Goal: Check status: Check status

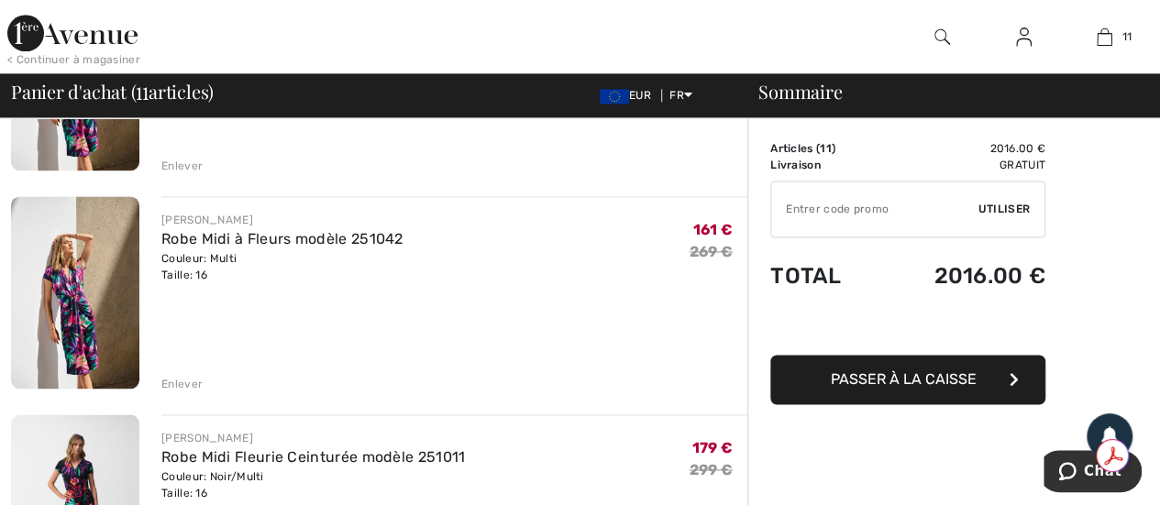
scroll to position [1192, 0]
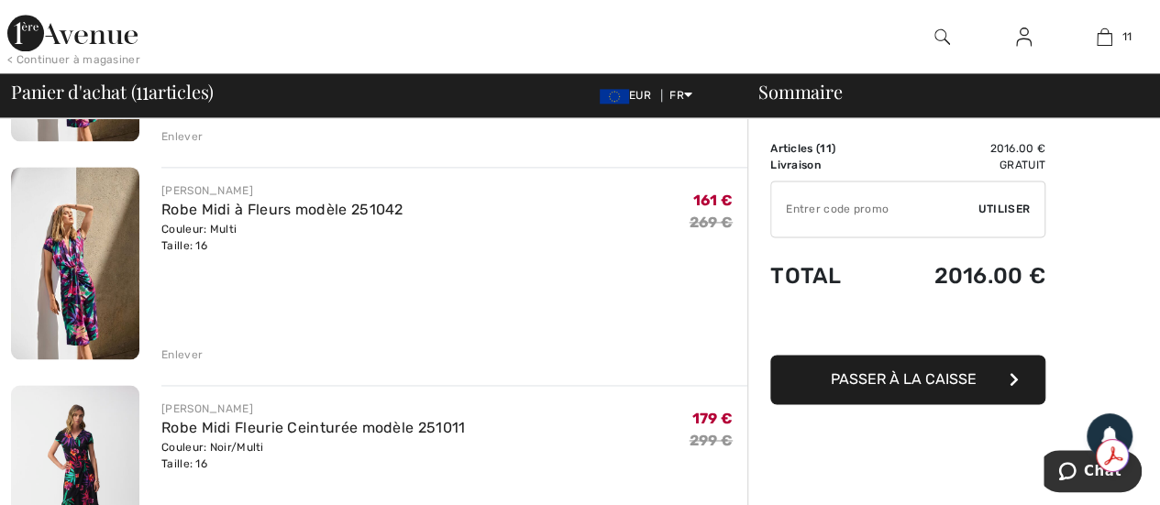
click at [180, 352] on div "Enlever" at bounding box center [181, 355] width 41 height 17
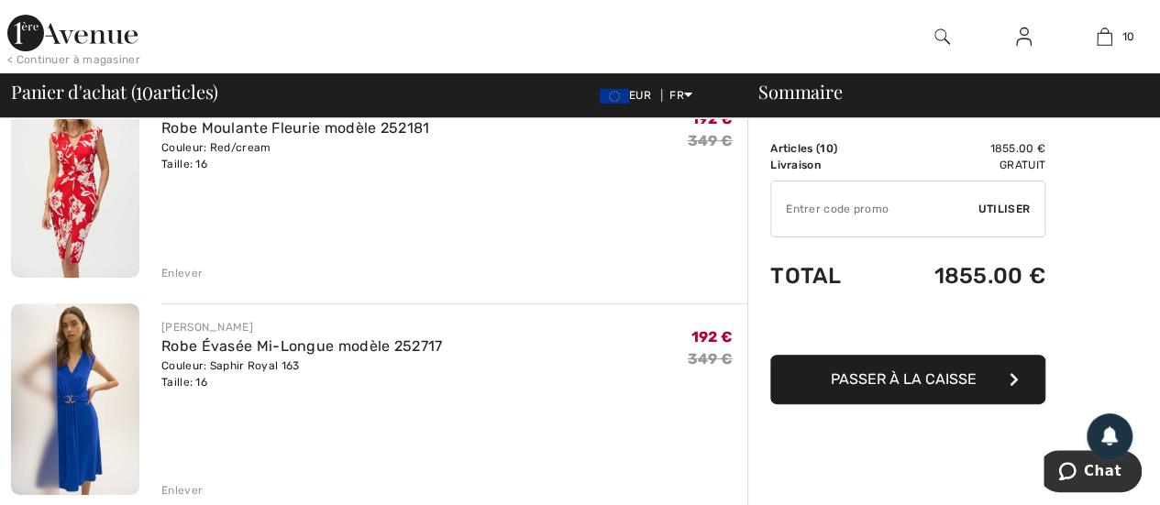
scroll to position [0, 0]
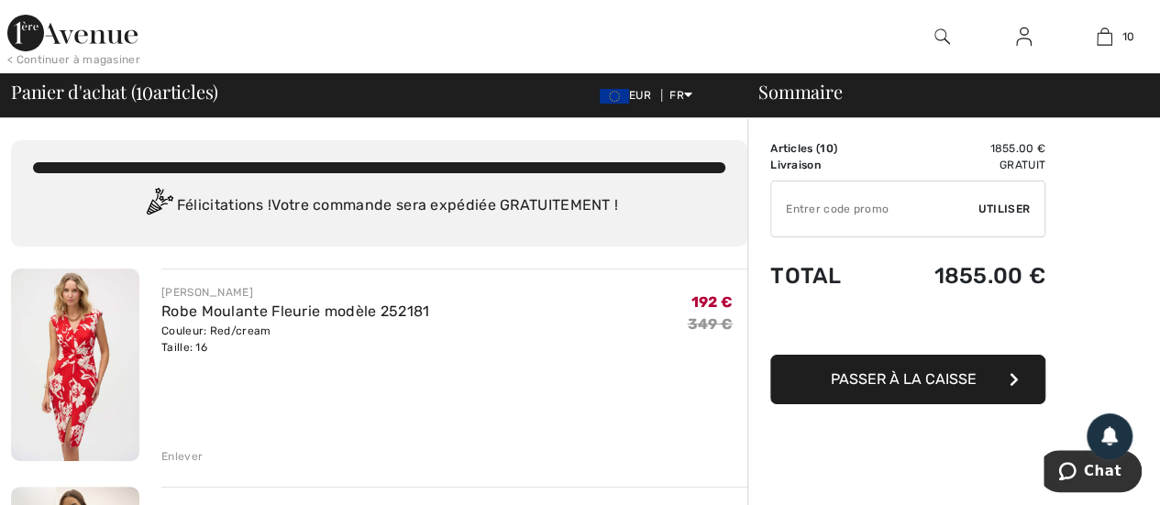
click at [1020, 40] on img at bounding box center [1024, 37] width 16 height 22
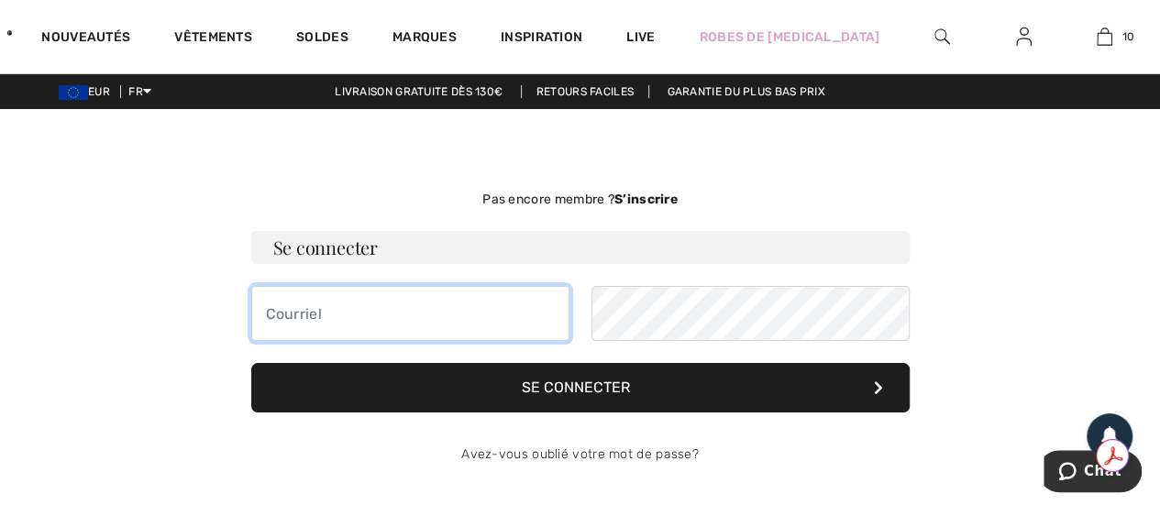
click at [339, 314] on input "email" at bounding box center [410, 313] width 318 height 55
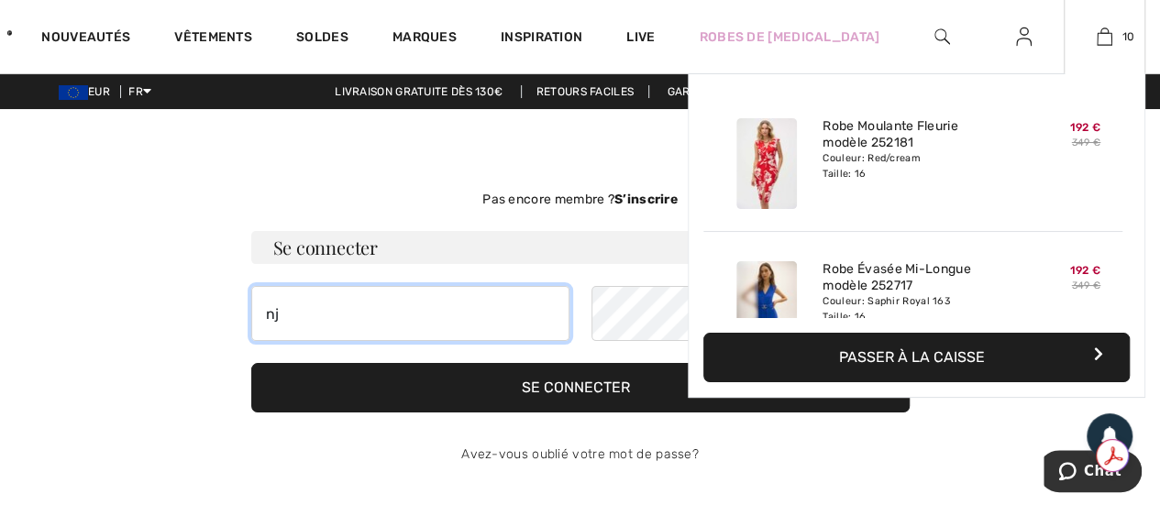
type input "n"
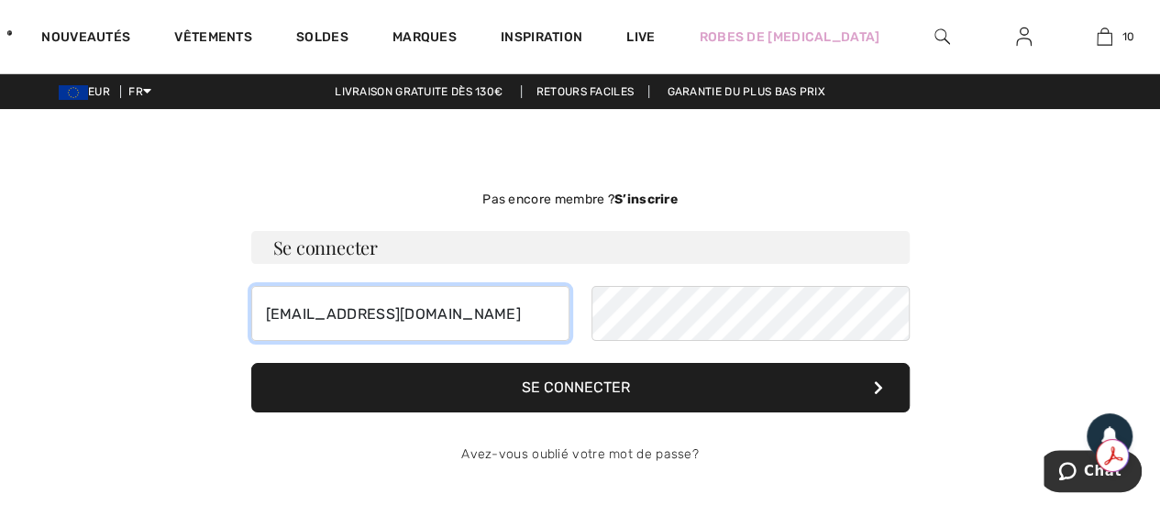
type input "[EMAIL_ADDRESS][DOMAIN_NAME]"
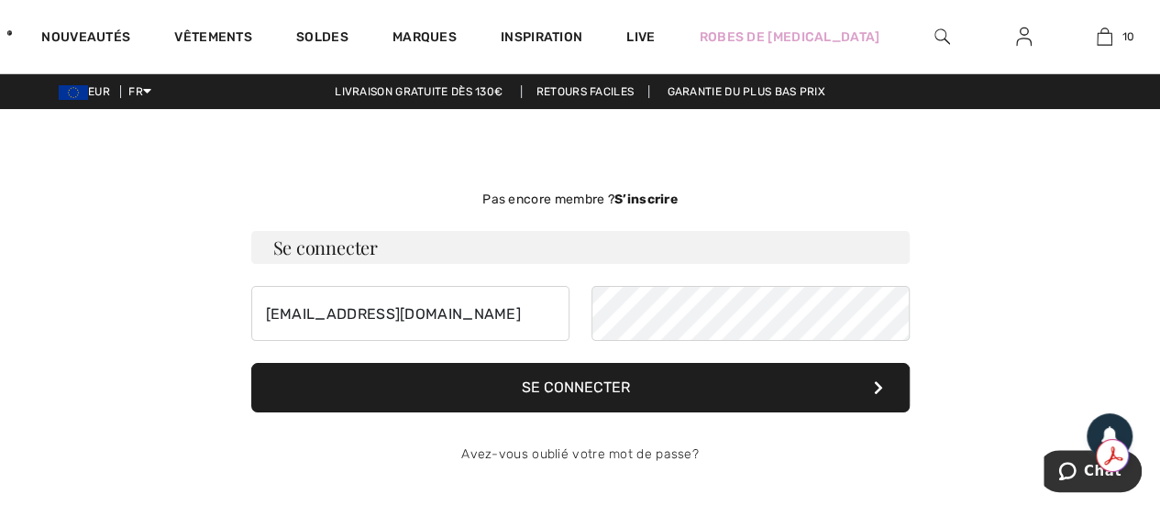
click at [603, 399] on button "Se connecter" at bounding box center [580, 388] width 658 height 50
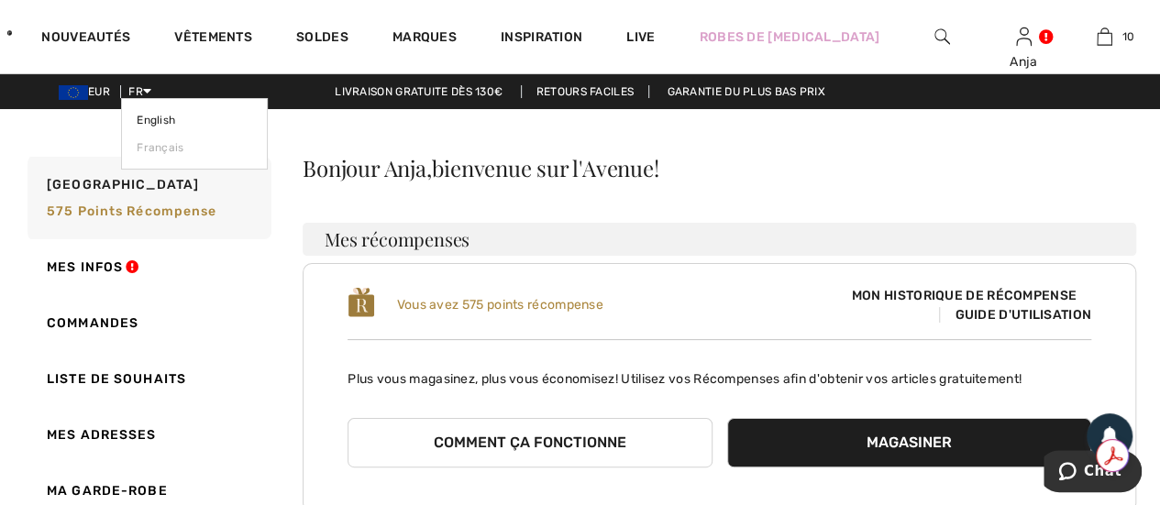
click at [151, 94] on icon at bounding box center [147, 90] width 8 height 13
click at [171, 115] on link "English" at bounding box center [195, 120] width 116 height 28
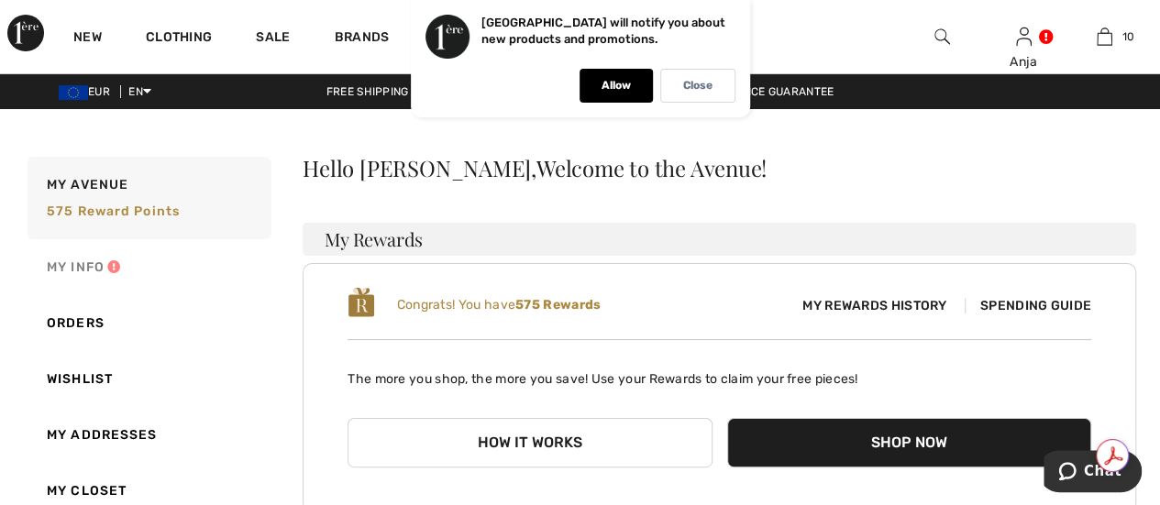
click at [88, 265] on link "My Info" at bounding box center [148, 267] width 248 height 56
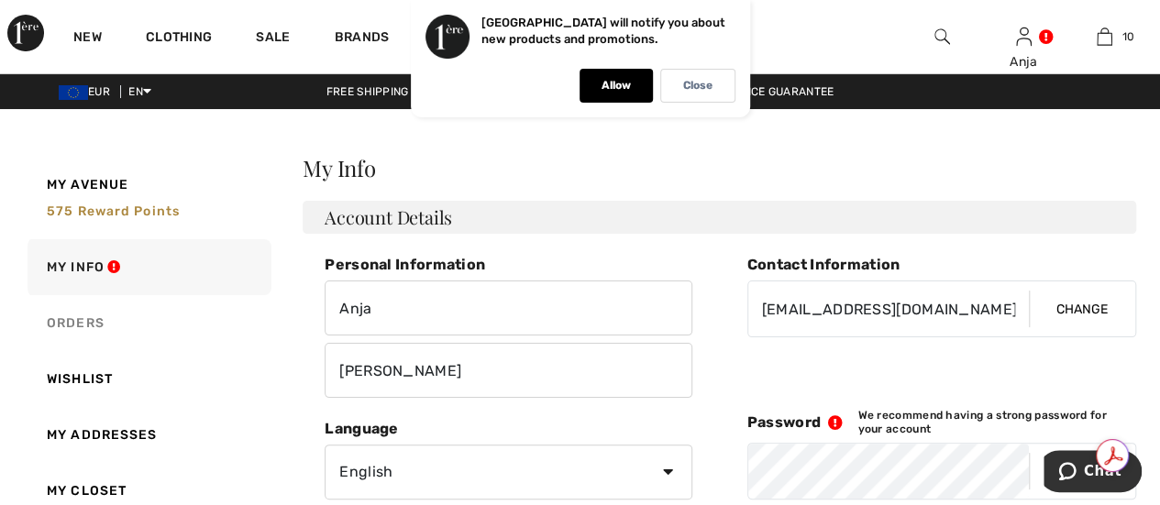
click at [94, 322] on link "Orders" at bounding box center [148, 323] width 248 height 56
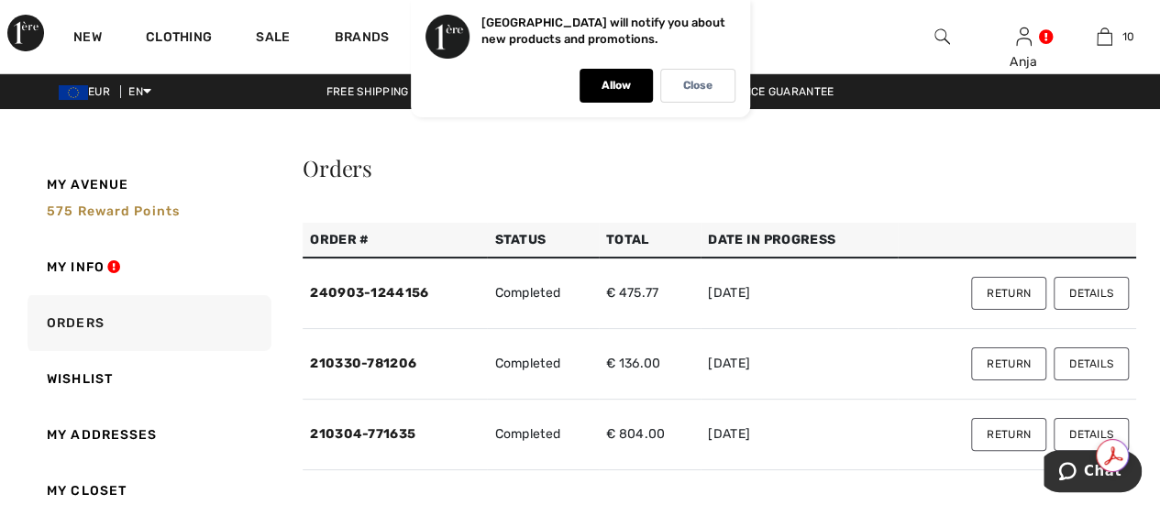
click at [1100, 294] on button "Details" at bounding box center [1091, 293] width 75 height 33
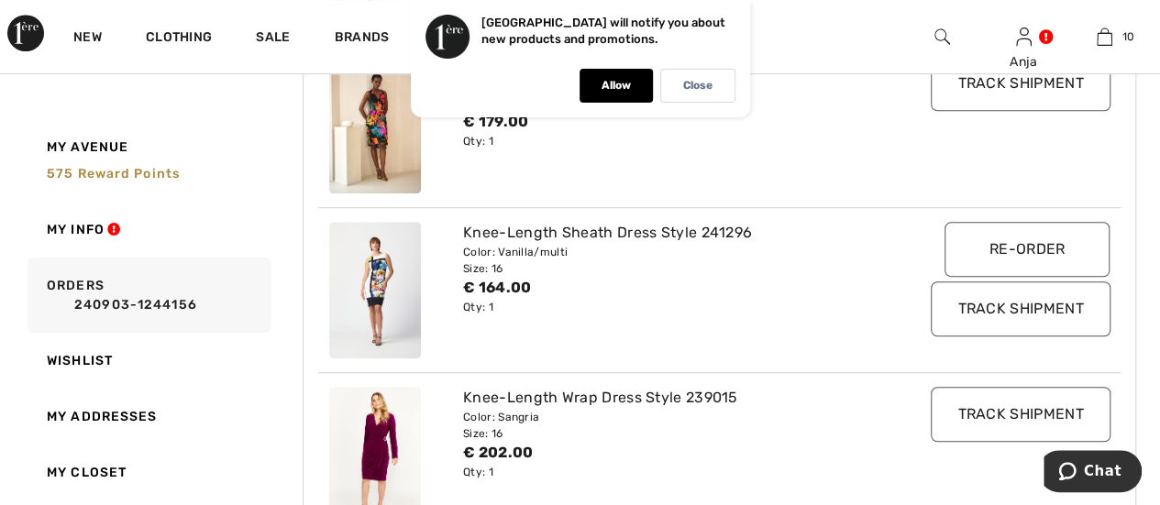
scroll to position [550, 0]
click at [501, 250] on div "Color: Vanilla/multi" at bounding box center [686, 250] width 446 height 17
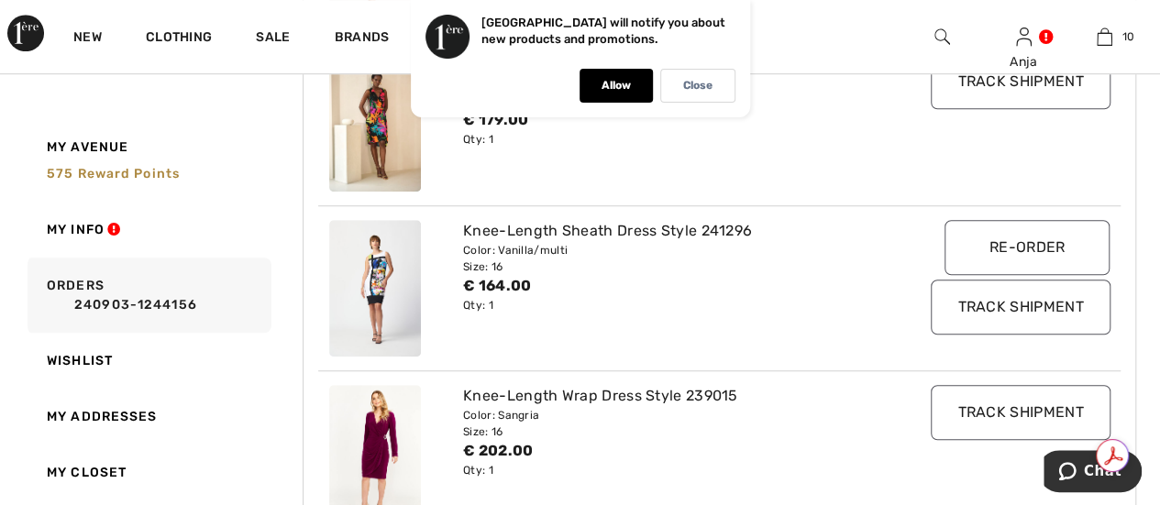
click at [491, 297] on div "Qty: 1" at bounding box center [686, 305] width 446 height 17
click at [609, 86] on p "Allow" at bounding box center [616, 86] width 29 height 14
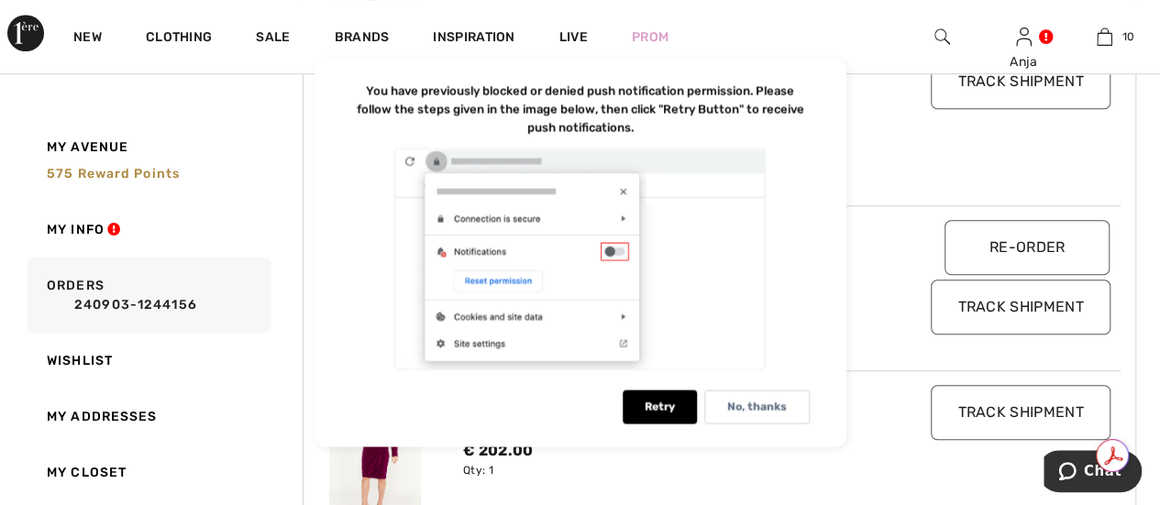
click at [929, 126] on div "Track Shipment" at bounding box center [1020, 123] width 201 height 138
click at [904, 120] on div "€ 179.00" at bounding box center [686, 120] width 446 height 22
click at [926, 105] on div "Track Shipment" at bounding box center [1020, 123] width 201 height 138
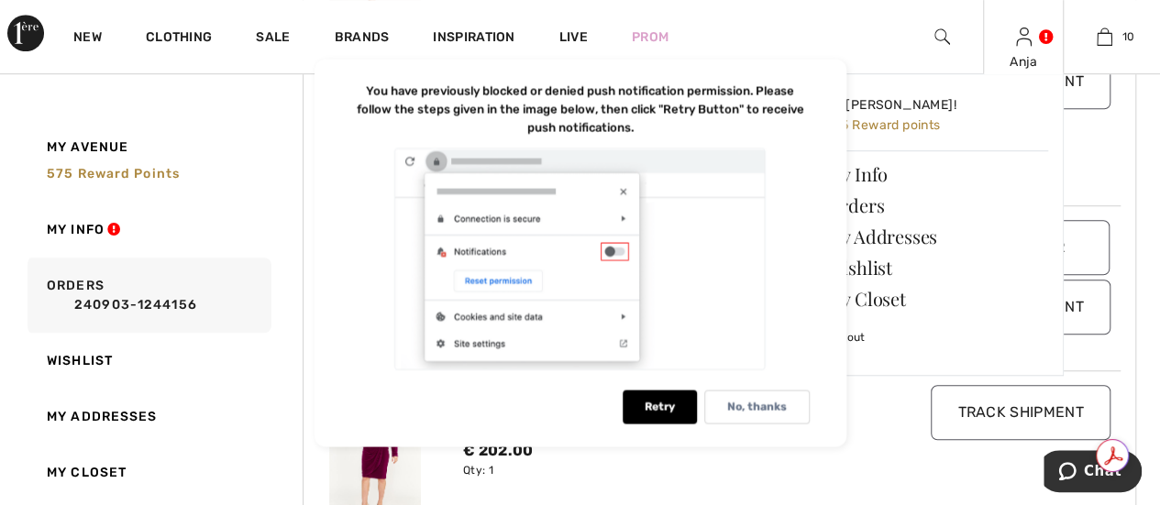
click at [1023, 49] on div "Anja Hi, Anja! 575 Reward points My Info Orders My Addresses Wishlist My Closet…" at bounding box center [1024, 36] width 82 height 73
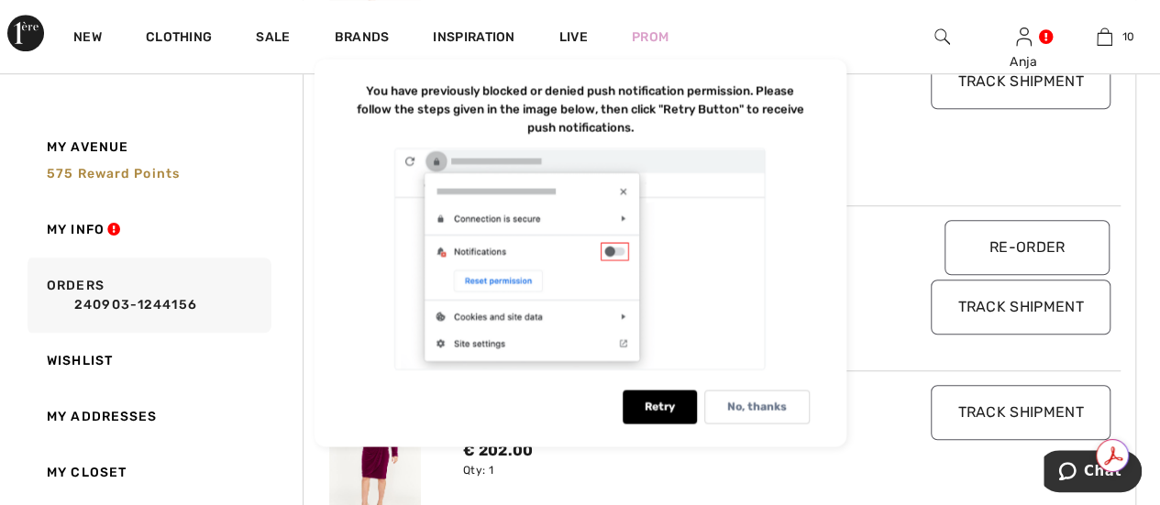
drag, startPoint x: 858, startPoint y: 168, endPoint x: 678, endPoint y: 193, distance: 181.5
click at [858, 168] on div "Tropical Print Wrap Front Dress Style 242012 Color: Black/multi Size: 16 € 179.…" at bounding box center [686, 123] width 468 height 138
click at [171, 114] on div "My Avenue 575 Reward points My Info Orders 240903-1244156 Wishlist My Addresses…" at bounding box center [580, 513] width 1116 height 1820
click at [897, 18] on div "New Clothing Sale Brands Inspiration Live Prom Anja Hi, Anja! 575 Reward points…" at bounding box center [580, 36] width 1160 height 73
click at [900, 19] on div "New Clothing Sale Brands Inspiration Live Prom Anja Hi, Anja! 575 Reward points…" at bounding box center [580, 36] width 1160 height 73
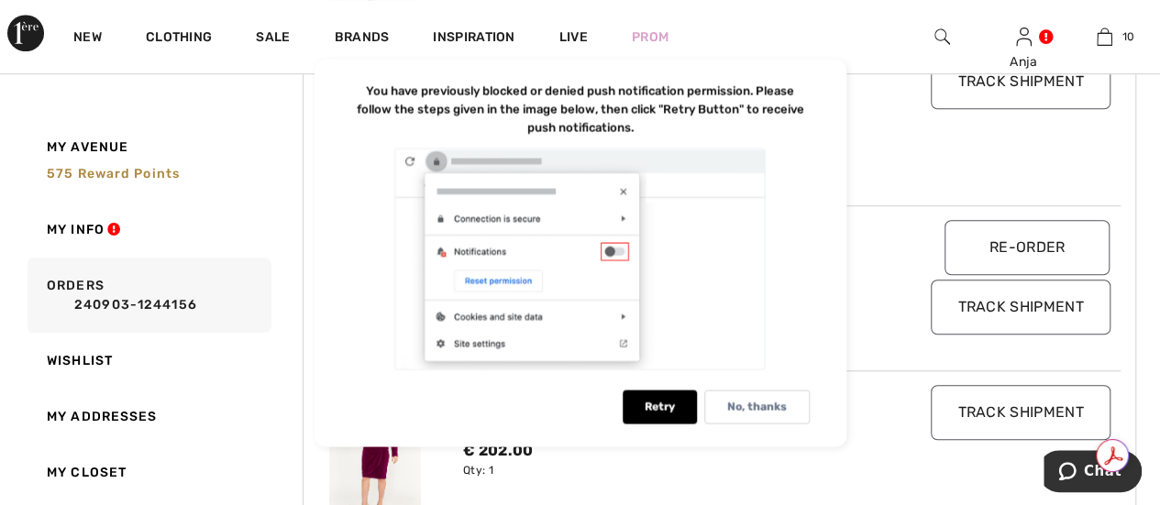
click at [996, 159] on div "Track Shipment" at bounding box center [1020, 123] width 201 height 138
click at [755, 414] on div "No, thanks" at bounding box center [756, 407] width 105 height 34
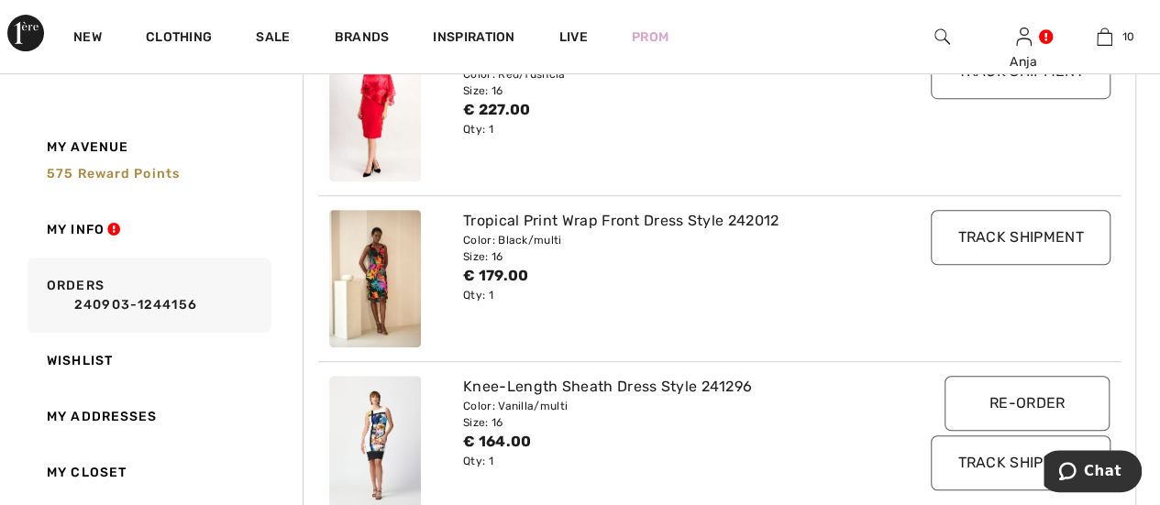
scroll to position [275, 0]
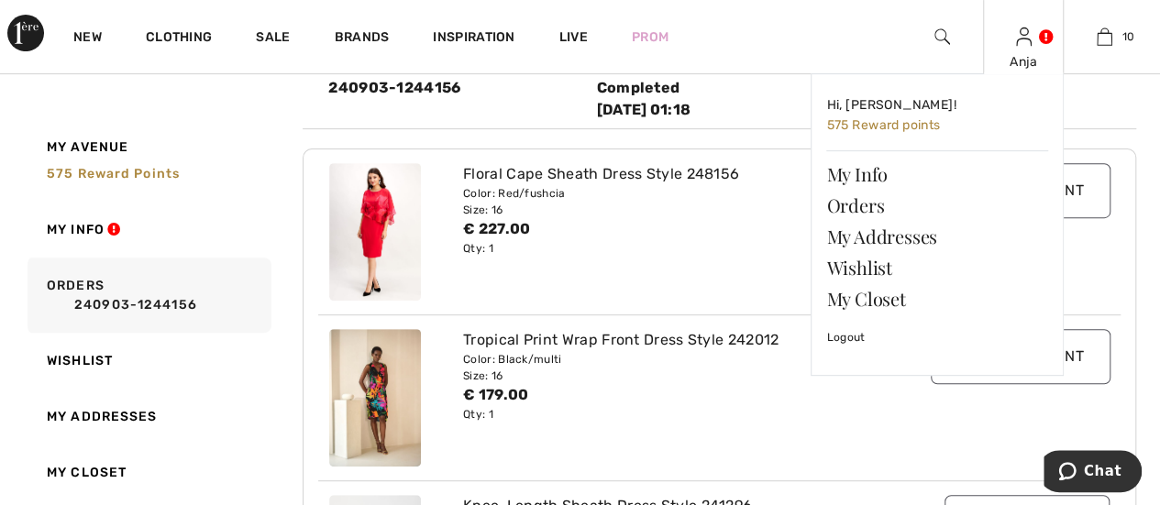
click at [1028, 53] on div "Anja" at bounding box center [1024, 61] width 80 height 19
click at [870, 304] on link "My Closet" at bounding box center [937, 298] width 222 height 31
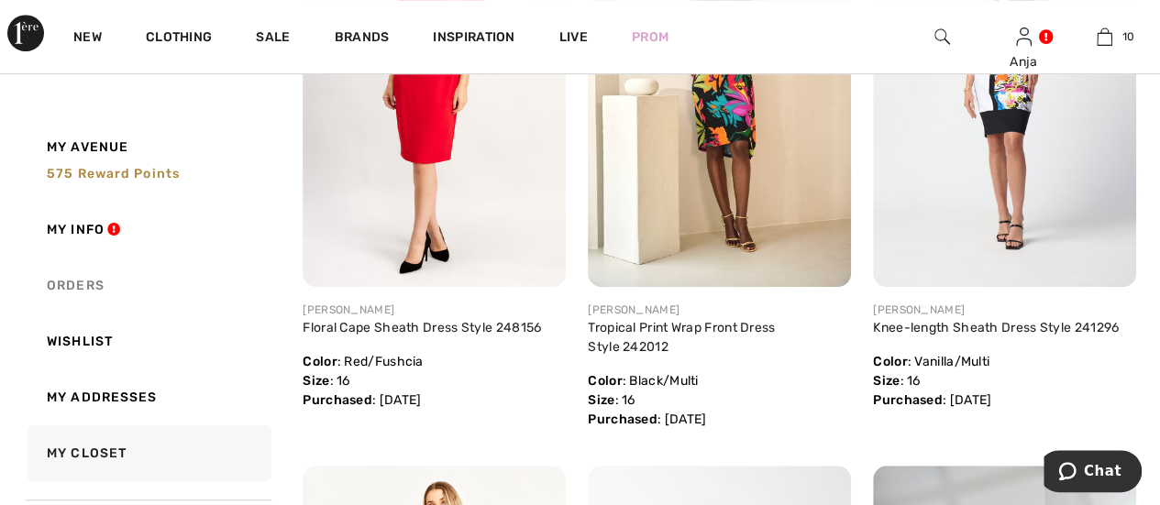
scroll to position [459, 0]
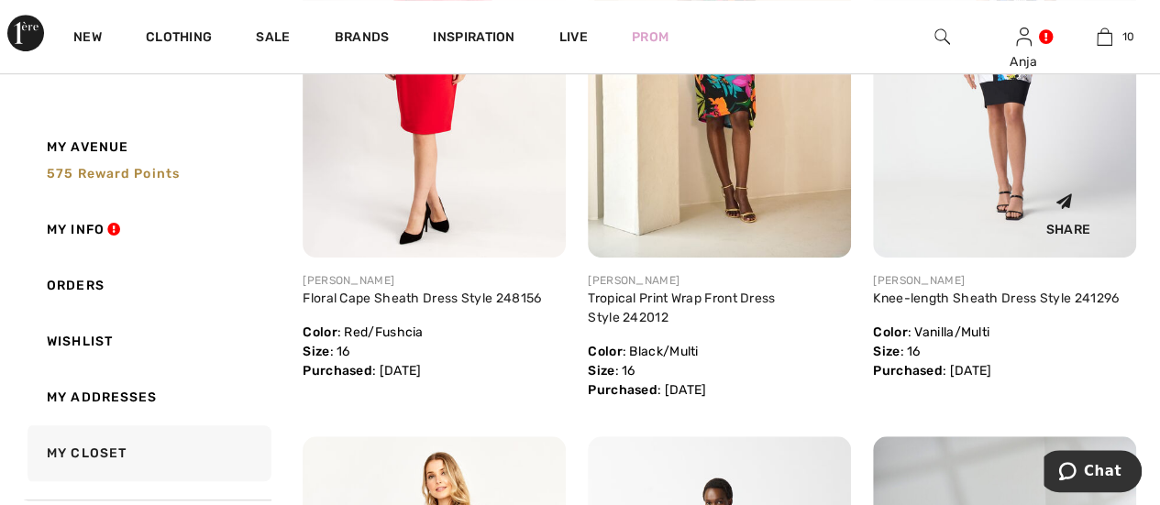
click at [1020, 107] on img at bounding box center [1004, 60] width 263 height 394
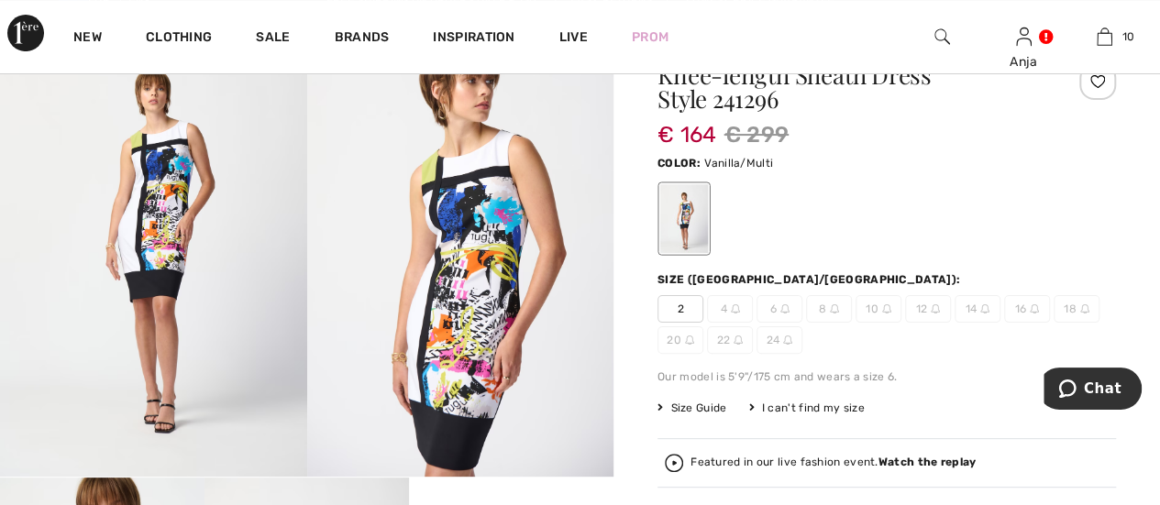
scroll to position [183, 0]
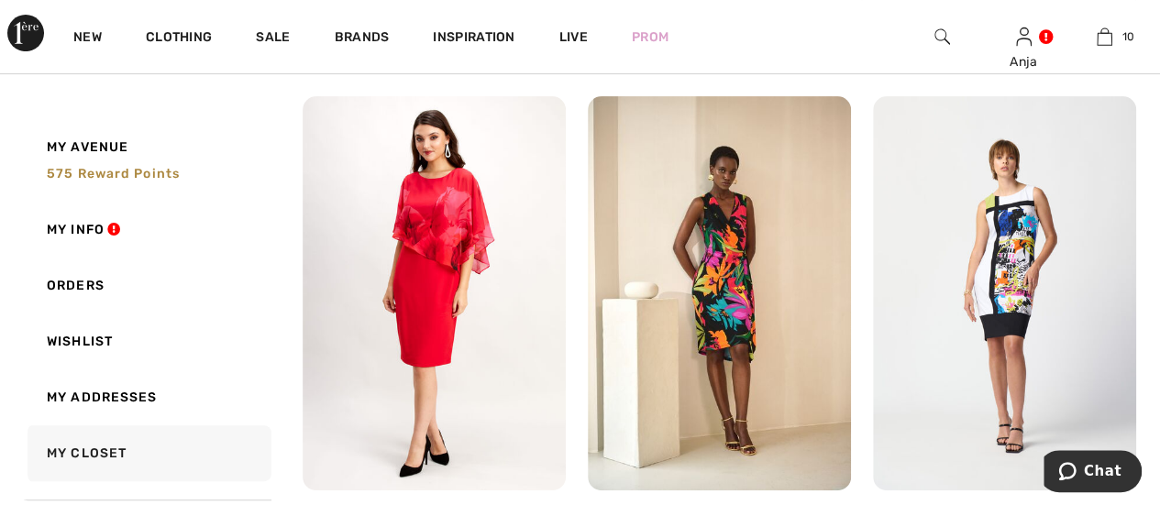
scroll to position [227, 0]
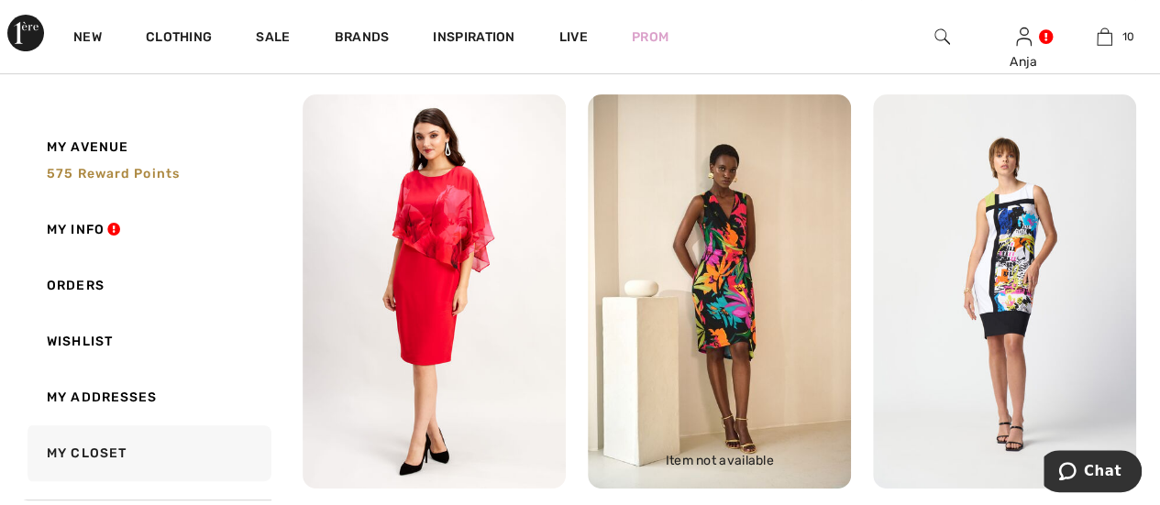
click at [737, 285] on img at bounding box center [719, 291] width 263 height 394
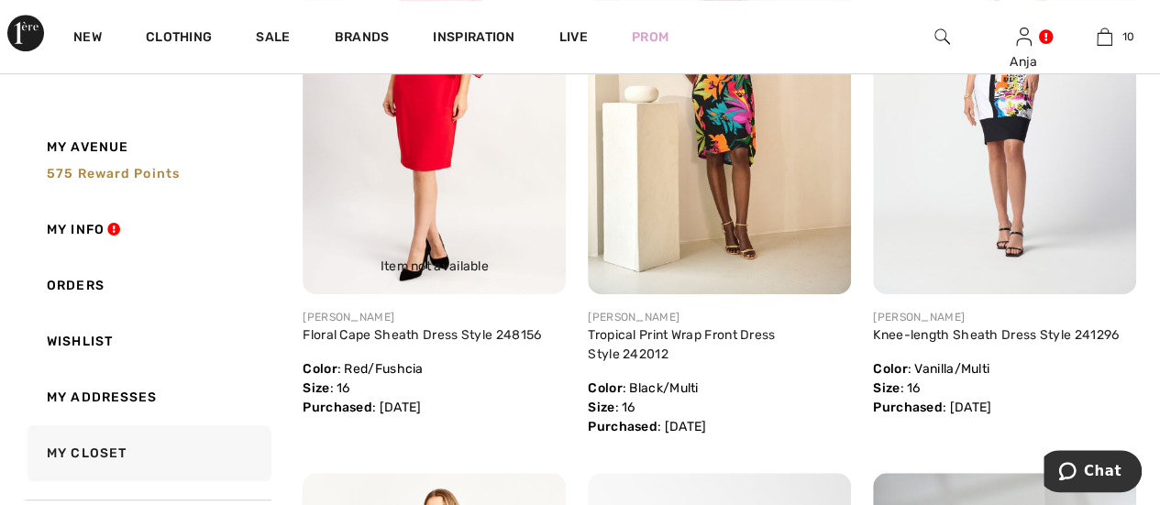
scroll to position [503, 0]
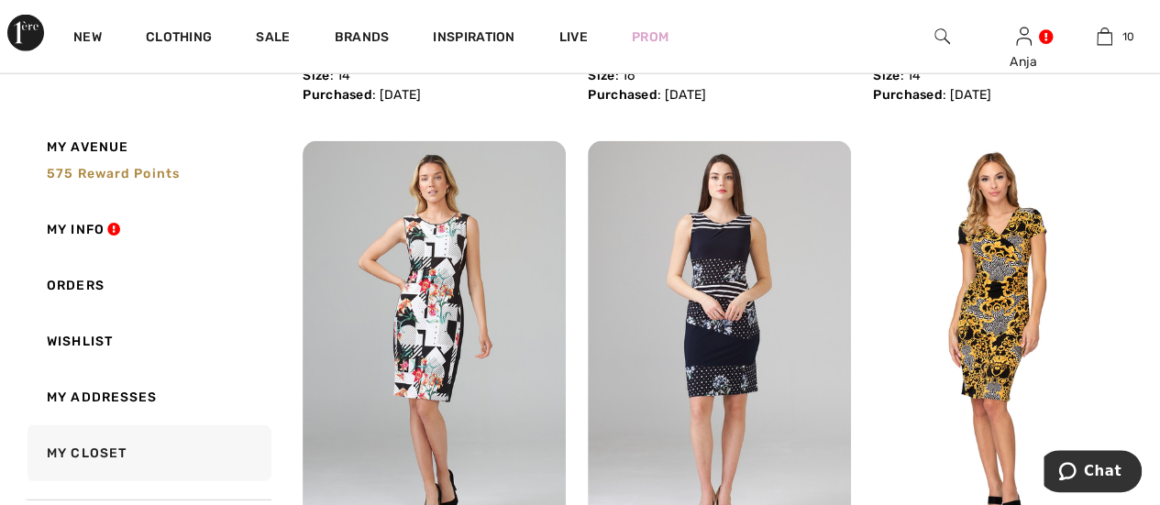
scroll to position [2520, 0]
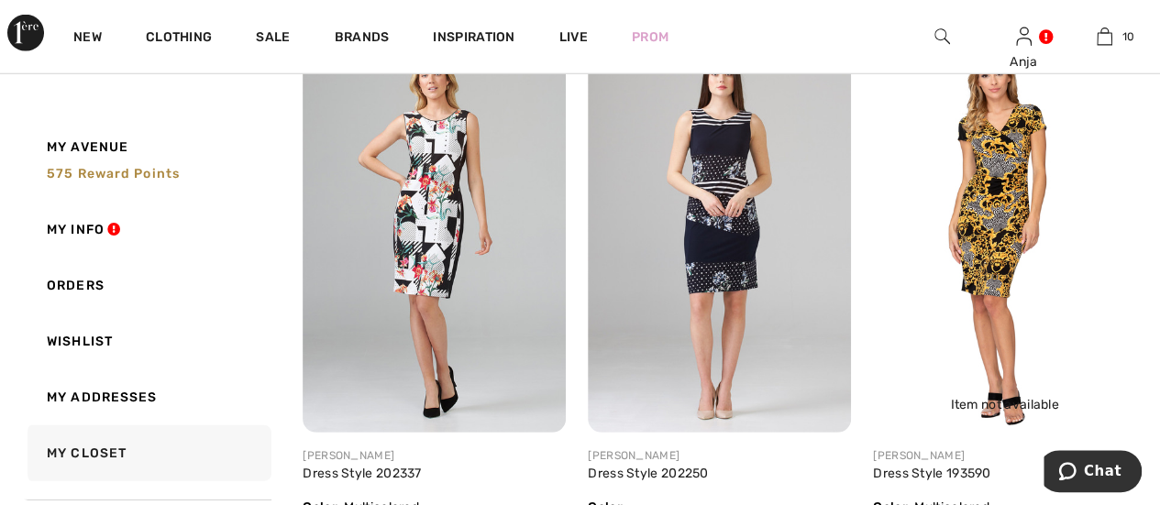
click at [998, 227] on img at bounding box center [1004, 235] width 263 height 394
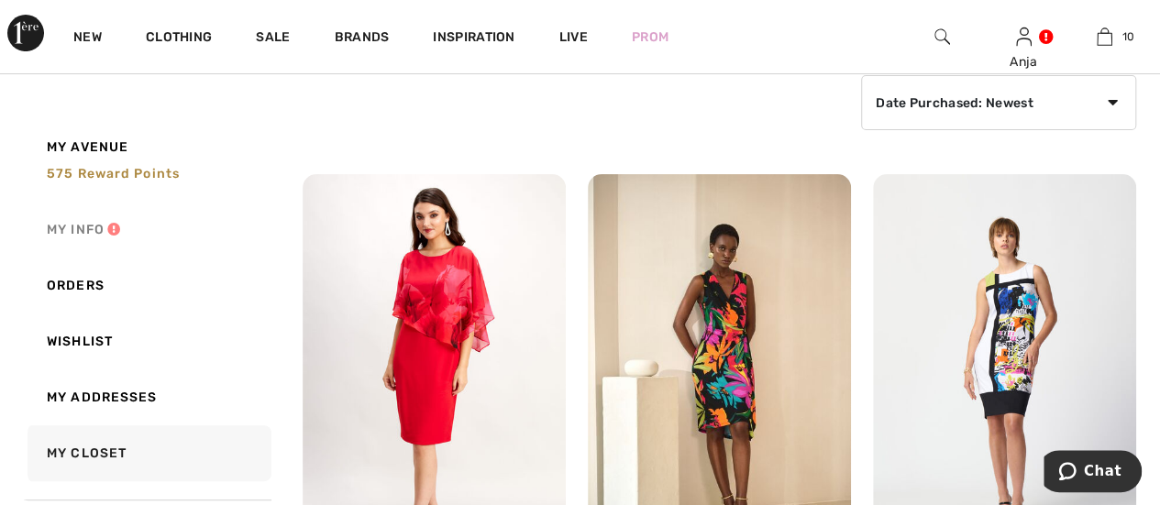
scroll to position [183, 0]
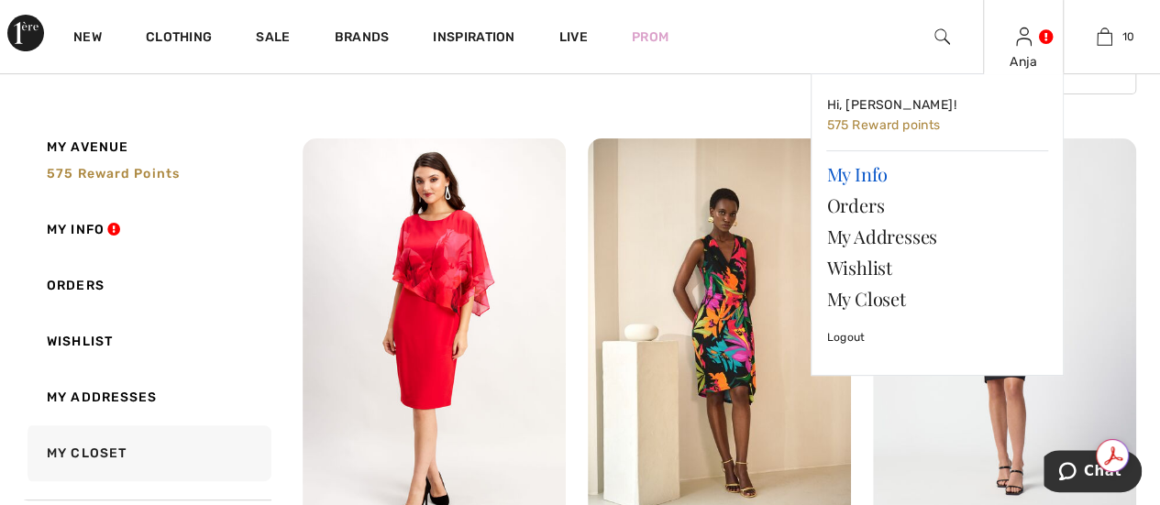
click at [846, 177] on link "My Info" at bounding box center [937, 174] width 222 height 31
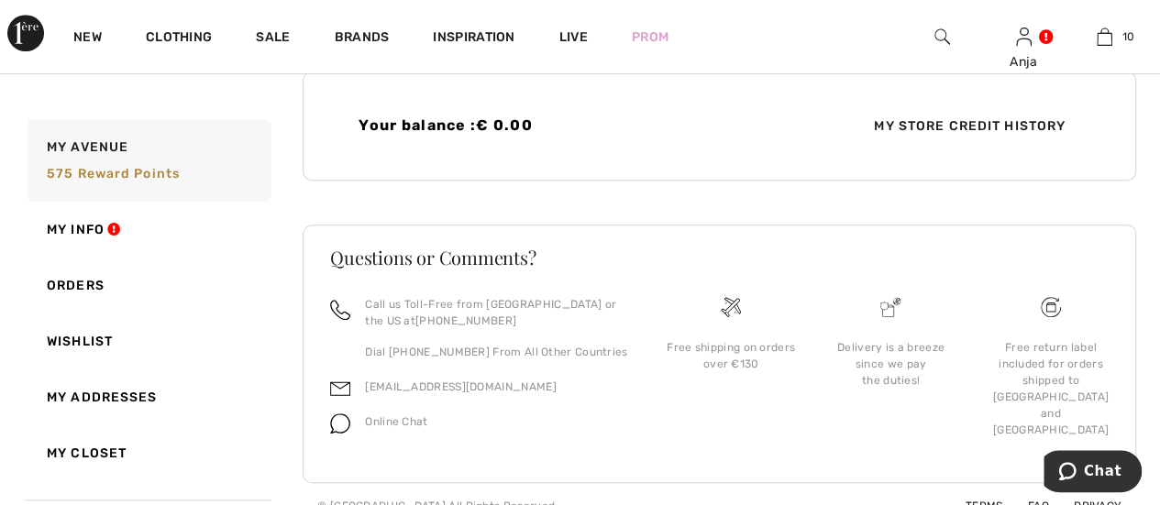
scroll to position [547, 0]
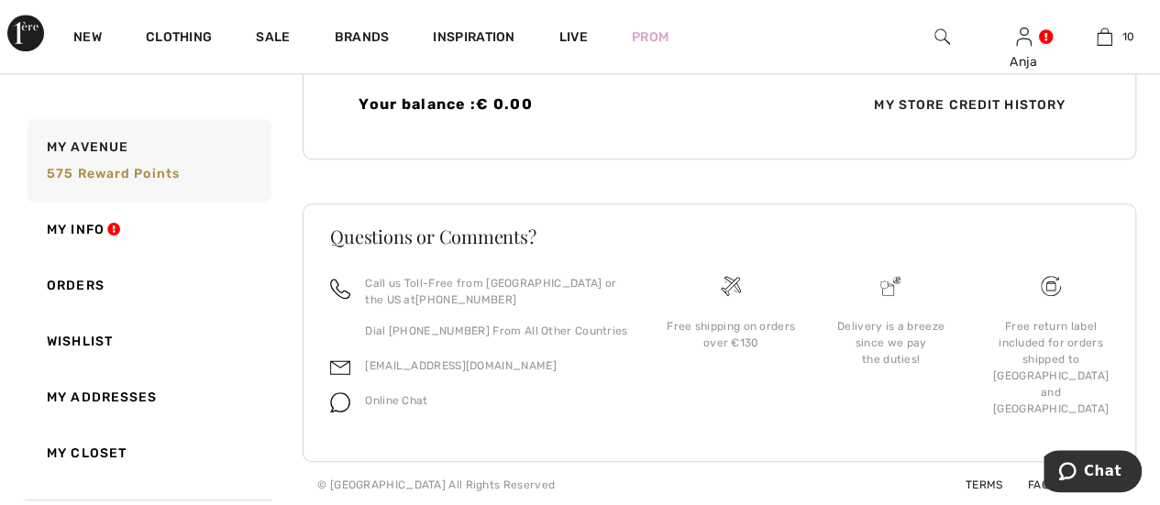
click at [901, 102] on span "My Store Credit History" at bounding box center [969, 104] width 221 height 19
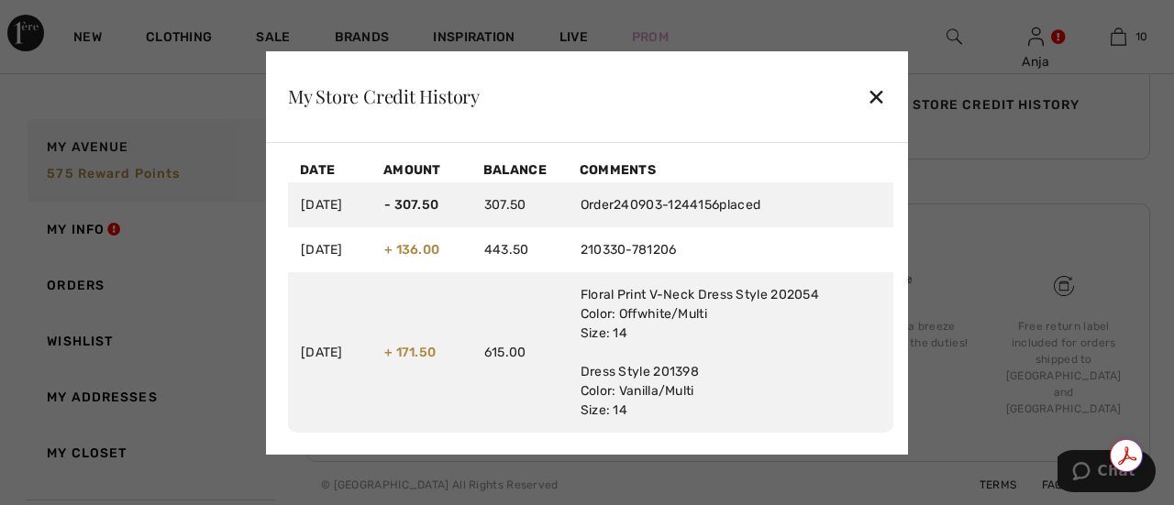
click at [880, 97] on div "✕" at bounding box center [876, 96] width 19 height 39
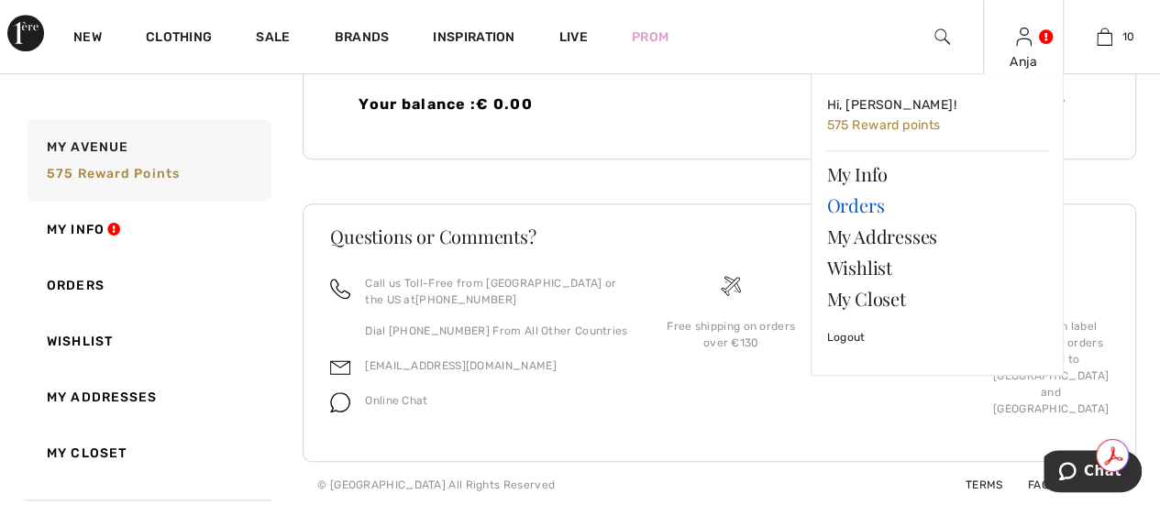
click at [856, 213] on link "Orders" at bounding box center [937, 205] width 222 height 31
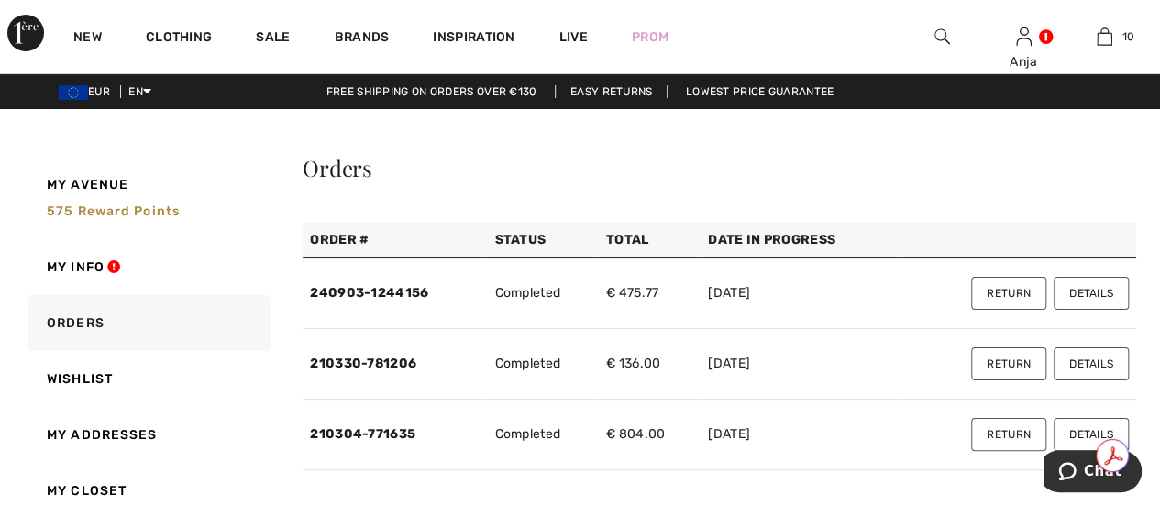
click at [1091, 288] on button "Details" at bounding box center [1091, 293] width 75 height 33
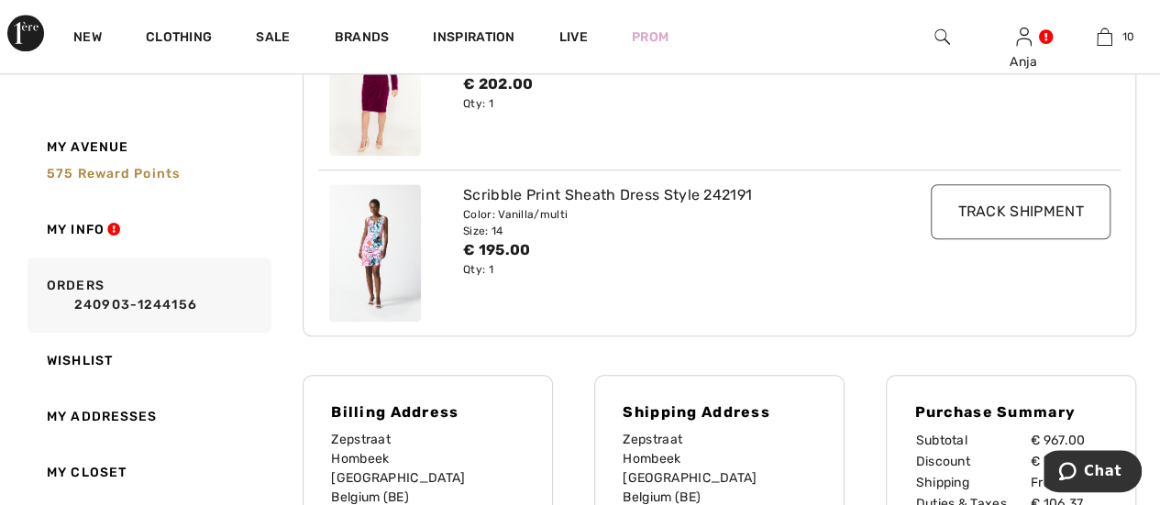
scroll to position [1101, 0]
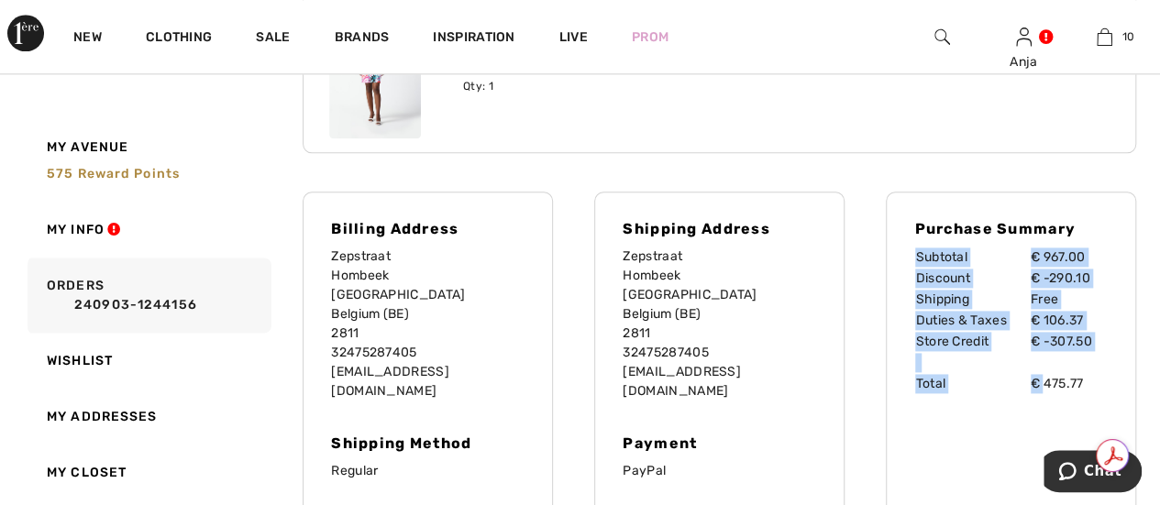
drag, startPoint x: 1044, startPoint y: 377, endPoint x: 1112, endPoint y: 382, distance: 68.1
click at [1117, 382] on div "Purchase Summary Subtotal € 967.00 Discount € -290.10 Shipping Free Duties & Ta…" at bounding box center [1011, 358] width 250 height 332
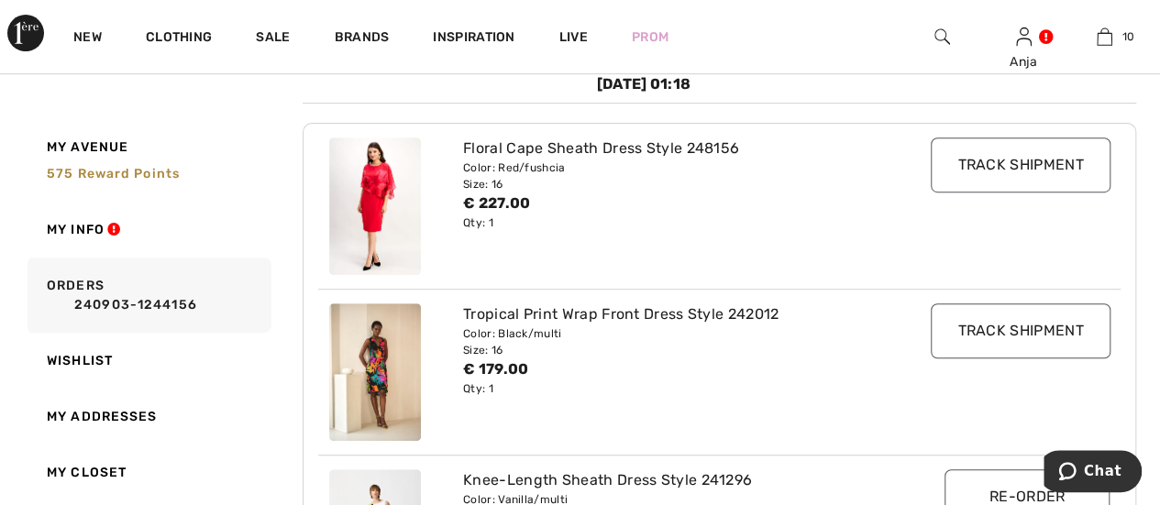
scroll to position [275, 0]
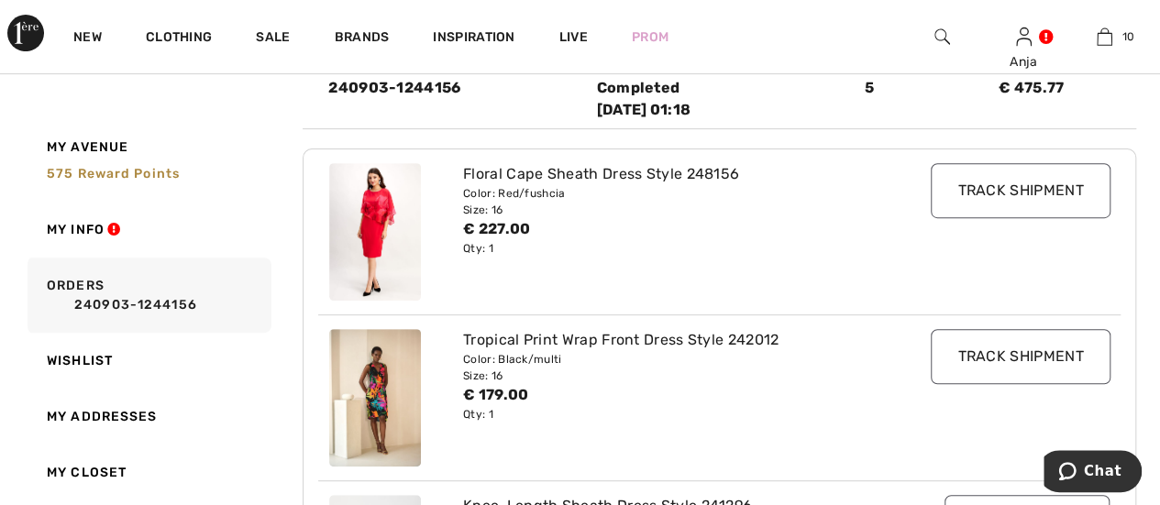
click at [990, 189] on input "Track Shipment" at bounding box center [1020, 190] width 179 height 55
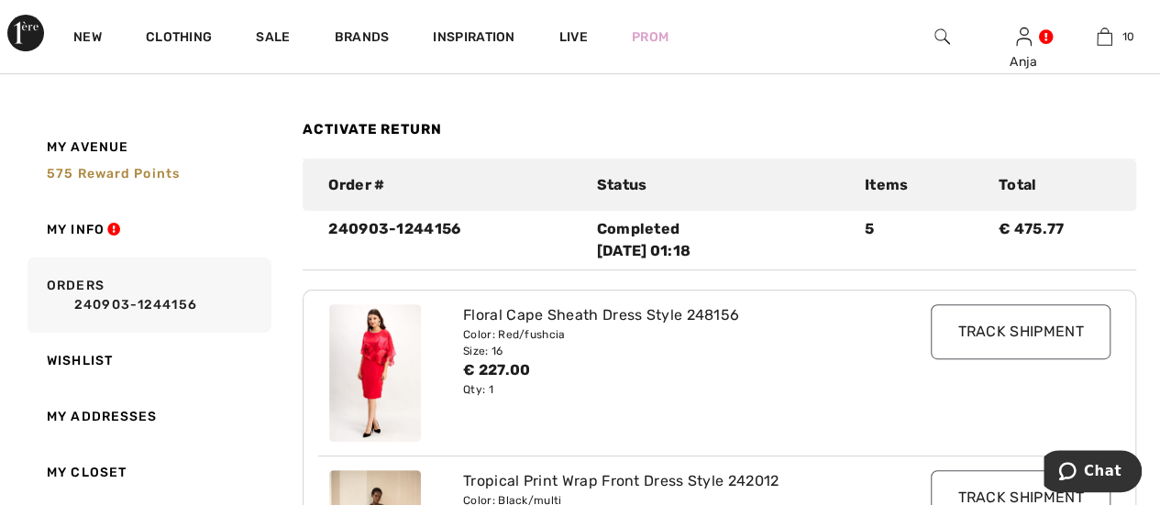
scroll to position [92, 0]
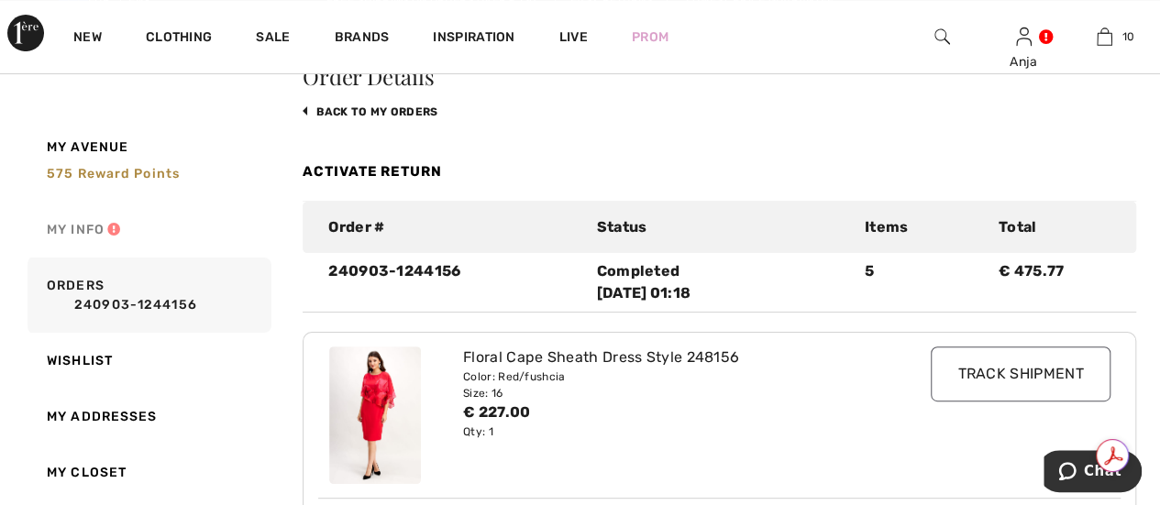
click at [91, 230] on link "My Info" at bounding box center [148, 230] width 248 height 56
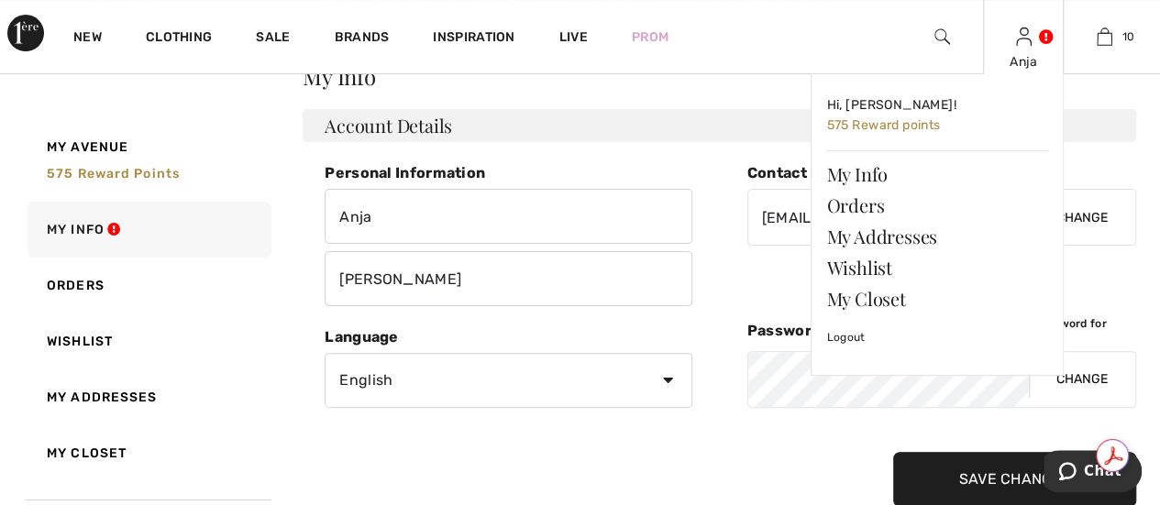
click at [1020, 61] on div "Anja" at bounding box center [1024, 61] width 80 height 19
click at [870, 174] on link "My Info" at bounding box center [937, 174] width 222 height 31
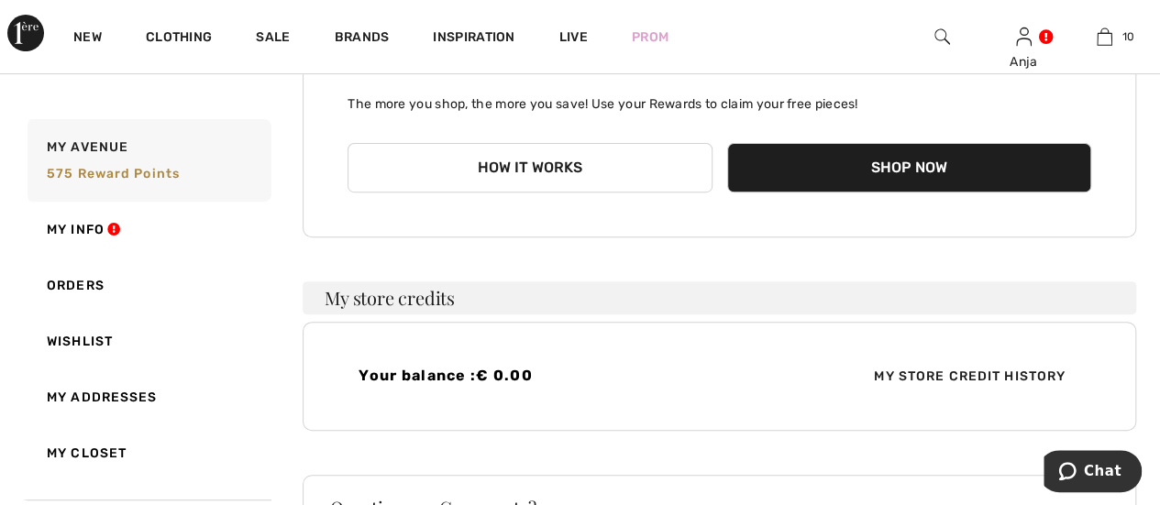
scroll to position [367, 0]
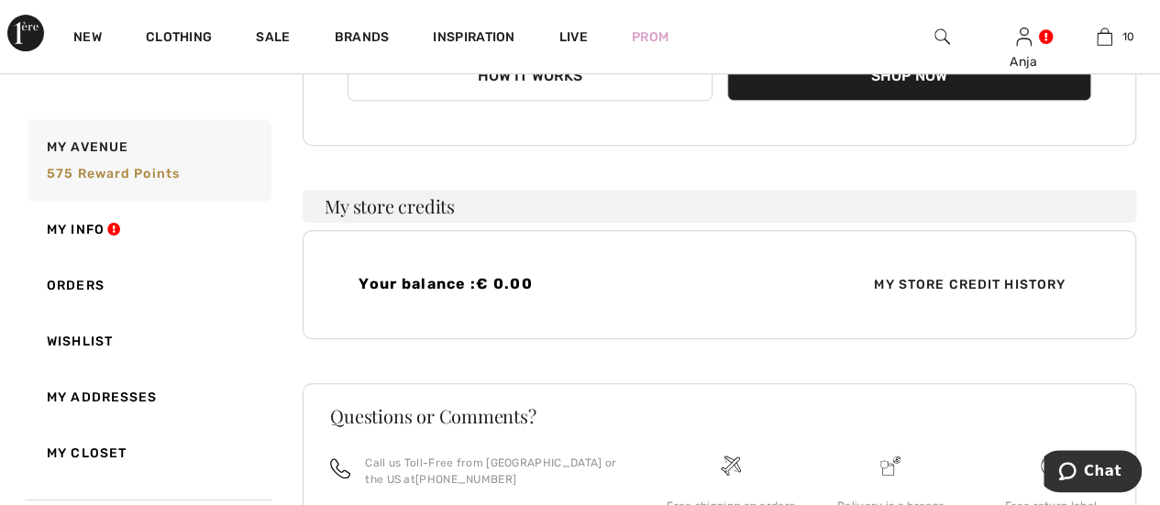
click at [912, 279] on span "My Store Credit History" at bounding box center [969, 284] width 221 height 19
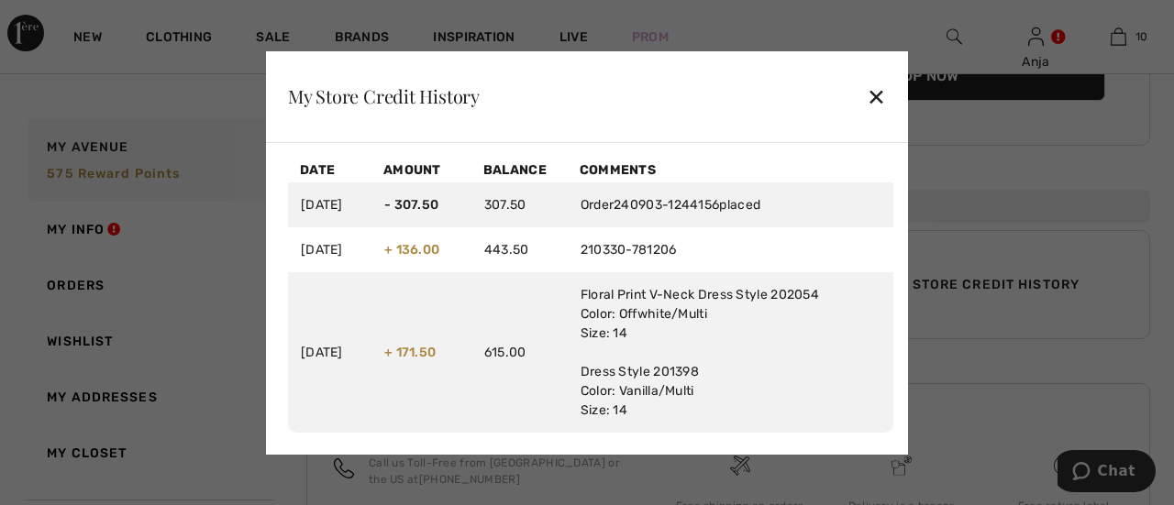
click at [882, 99] on div "✕" at bounding box center [876, 96] width 19 height 39
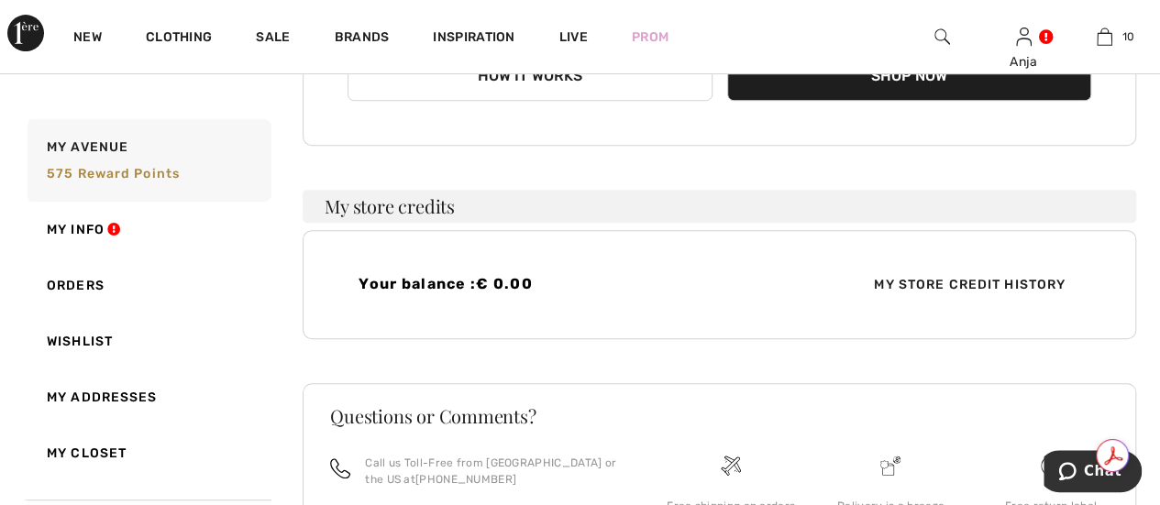
click at [917, 287] on span "My Store Credit History" at bounding box center [969, 284] width 221 height 19
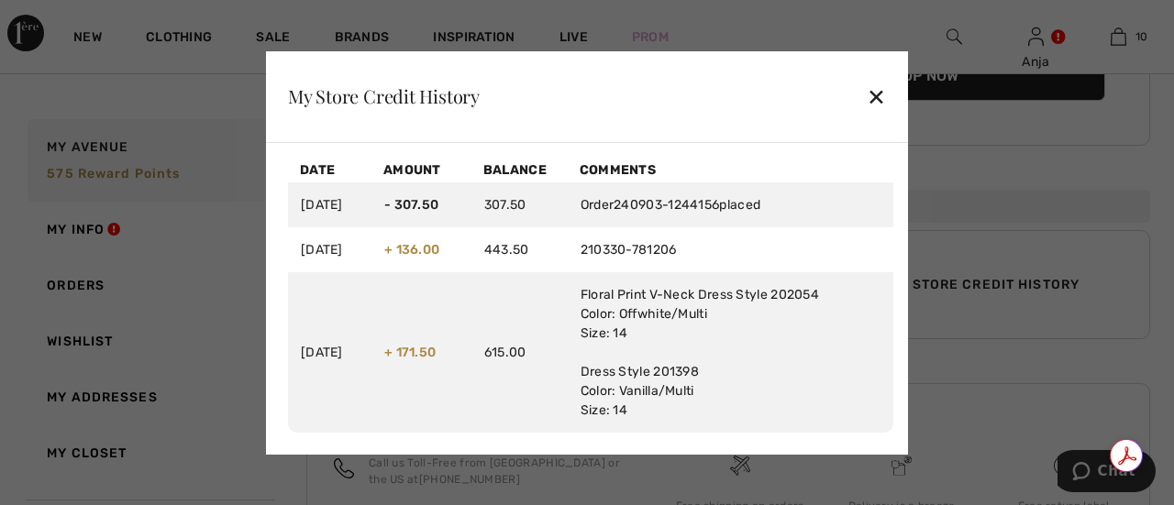
click at [878, 97] on div "✕" at bounding box center [876, 96] width 19 height 39
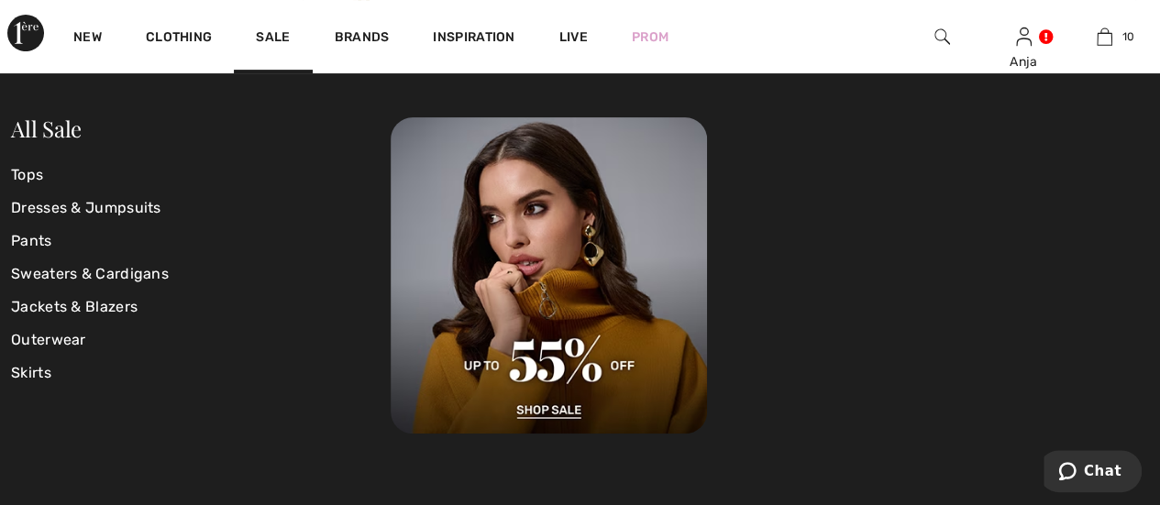
scroll to position [183, 0]
click at [1022, 37] on img at bounding box center [1024, 37] width 16 height 22
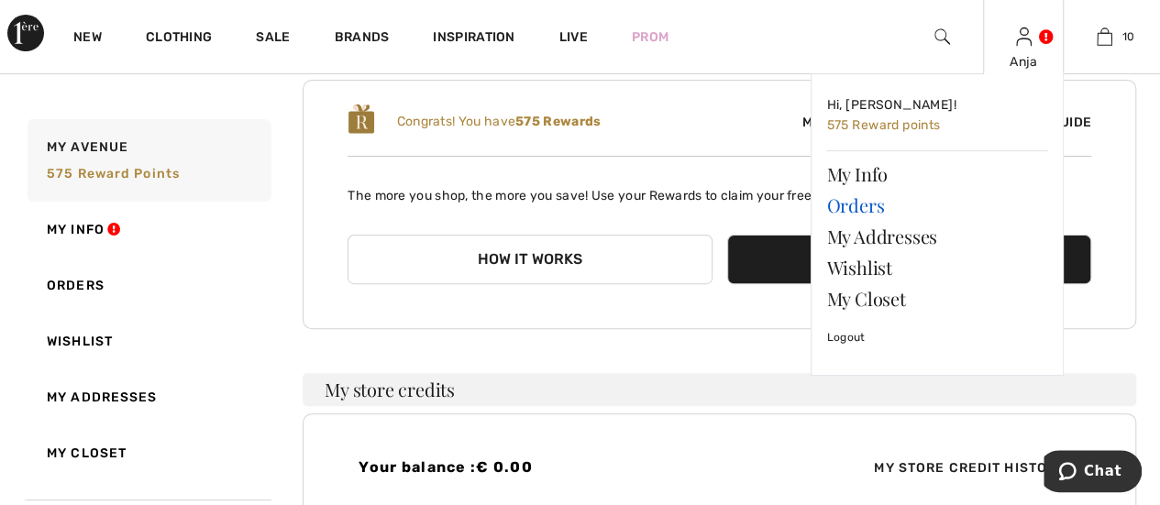
click at [873, 216] on link "Orders" at bounding box center [937, 205] width 222 height 31
click at [866, 206] on link "Orders" at bounding box center [937, 205] width 222 height 31
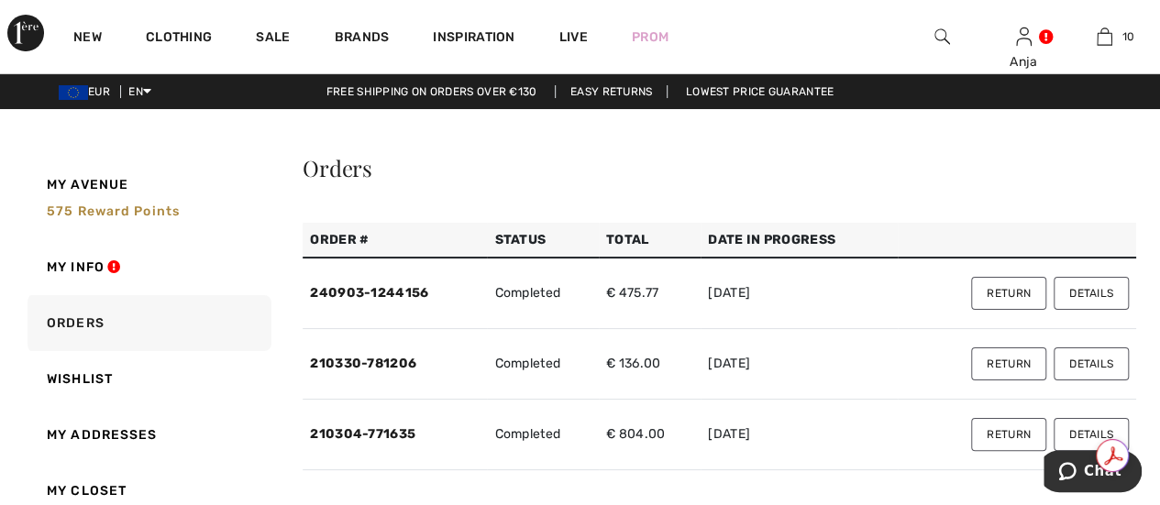
click at [1087, 296] on button "Details" at bounding box center [1091, 293] width 75 height 33
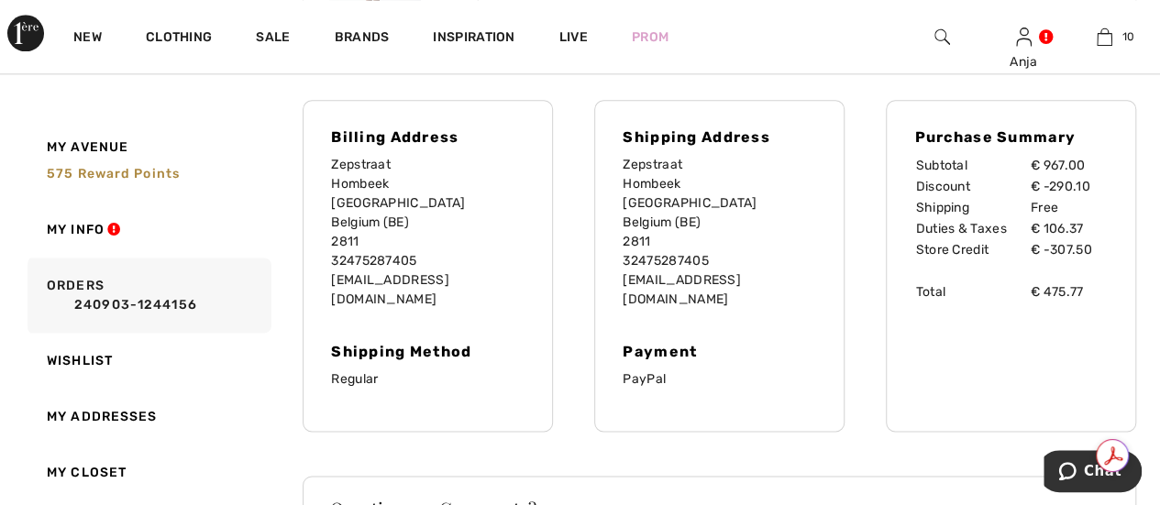
scroll to position [1284, 0]
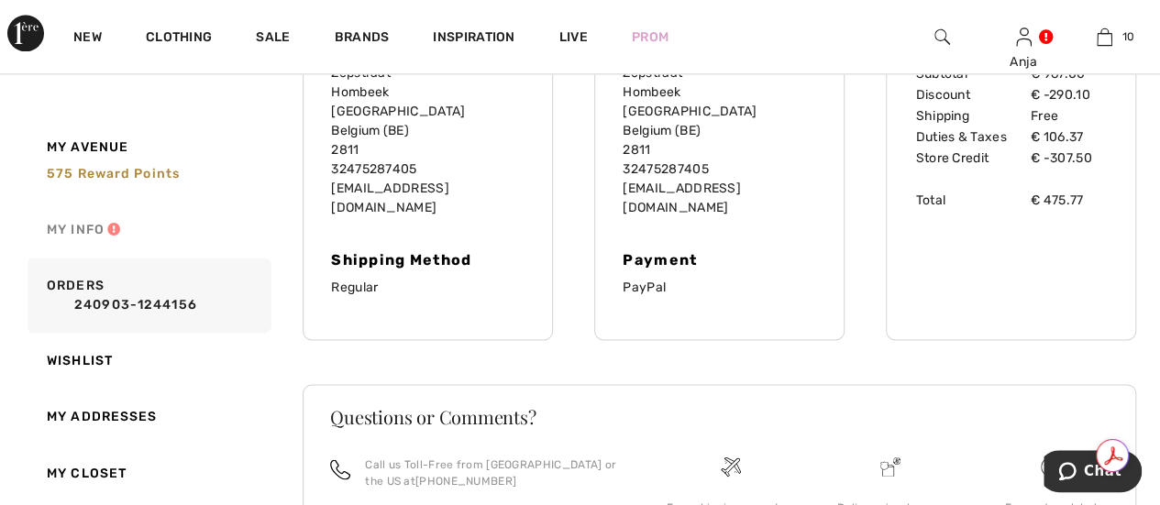
click at [83, 221] on link "My Info" at bounding box center [148, 230] width 248 height 56
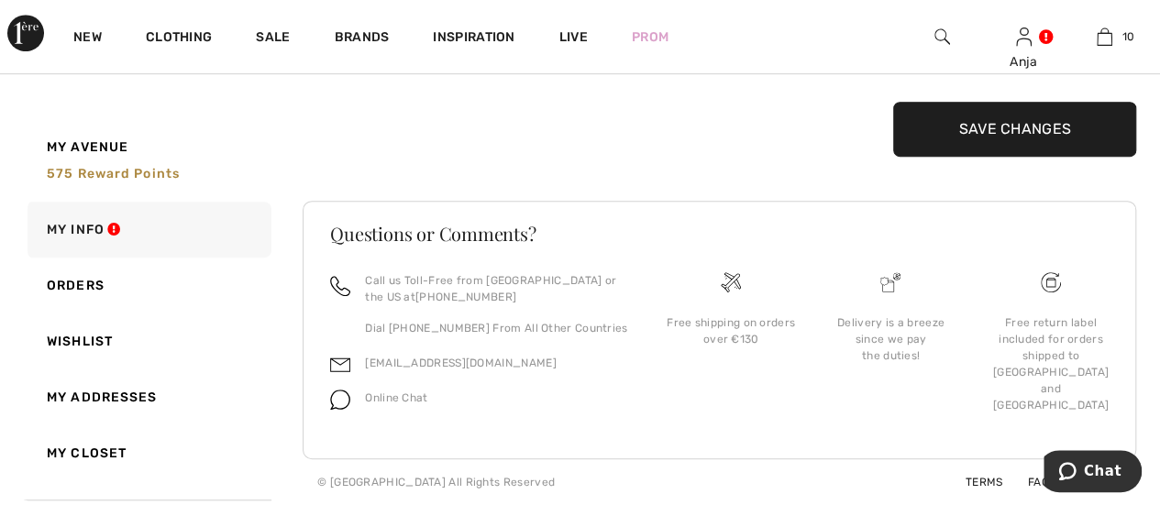
scroll to position [439, 0]
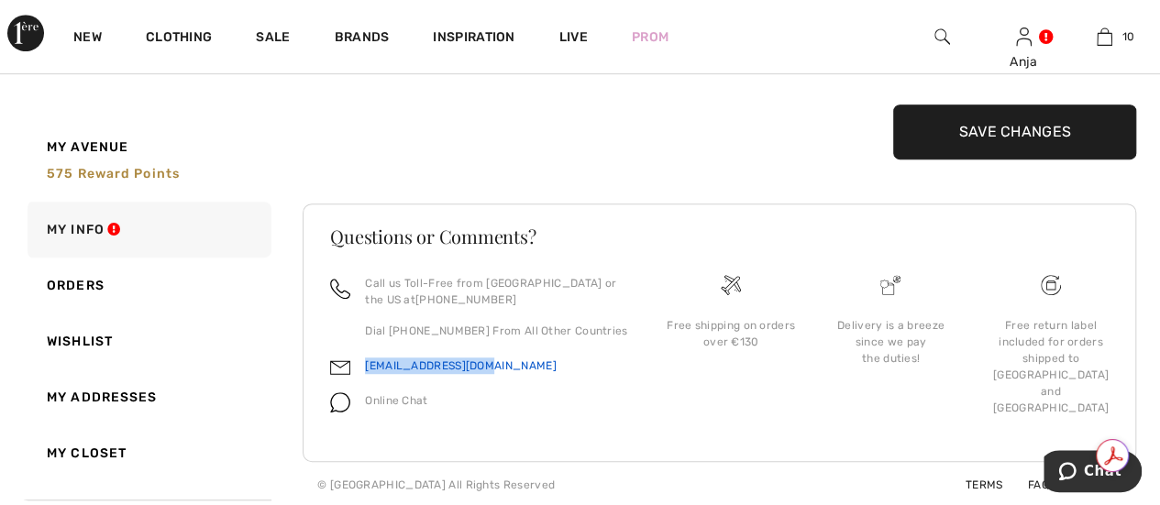
drag, startPoint x: 488, startPoint y: 364, endPoint x: 365, endPoint y: 368, distance: 122.9
click at [365, 368] on div "[EMAIL_ADDRESS][DOMAIN_NAME]" at bounding box center [479, 371] width 299 height 35
copy link "[EMAIL_ADDRESS][DOMAIN_NAME]"
click at [895, 333] on div "Delivery is a breeze since we pay the duties!" at bounding box center [890, 342] width 130 height 50
drag, startPoint x: 88, startPoint y: 233, endPoint x: 97, endPoint y: 232, distance: 9.2
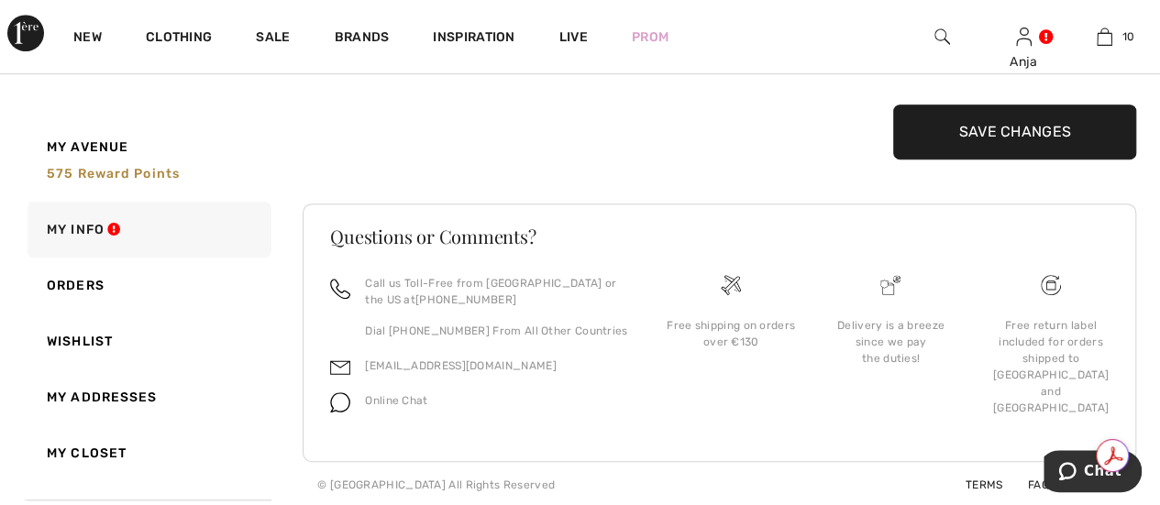
click at [88, 233] on link "My Info" at bounding box center [148, 230] width 248 height 56
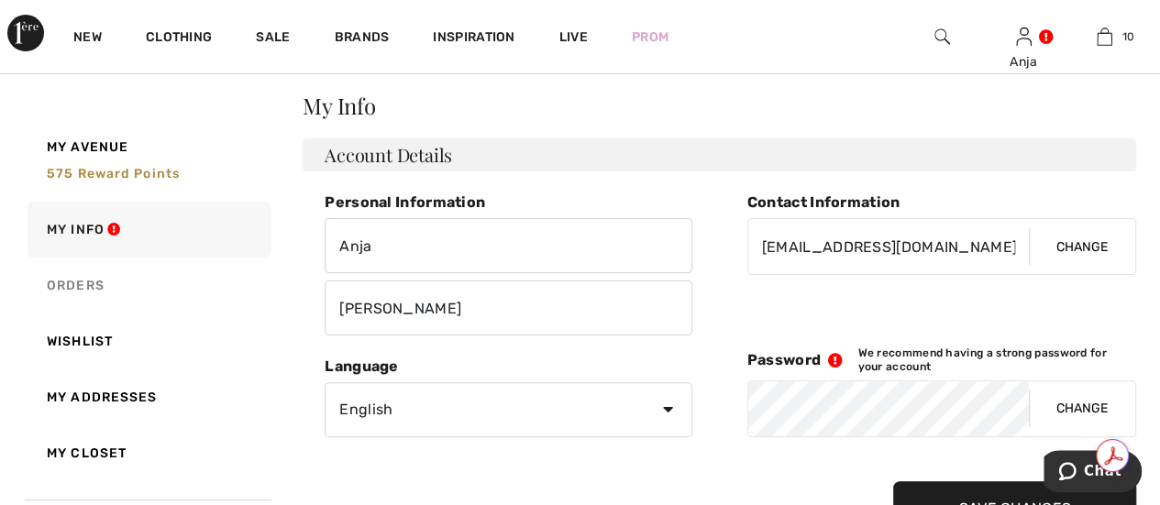
scroll to position [92, 0]
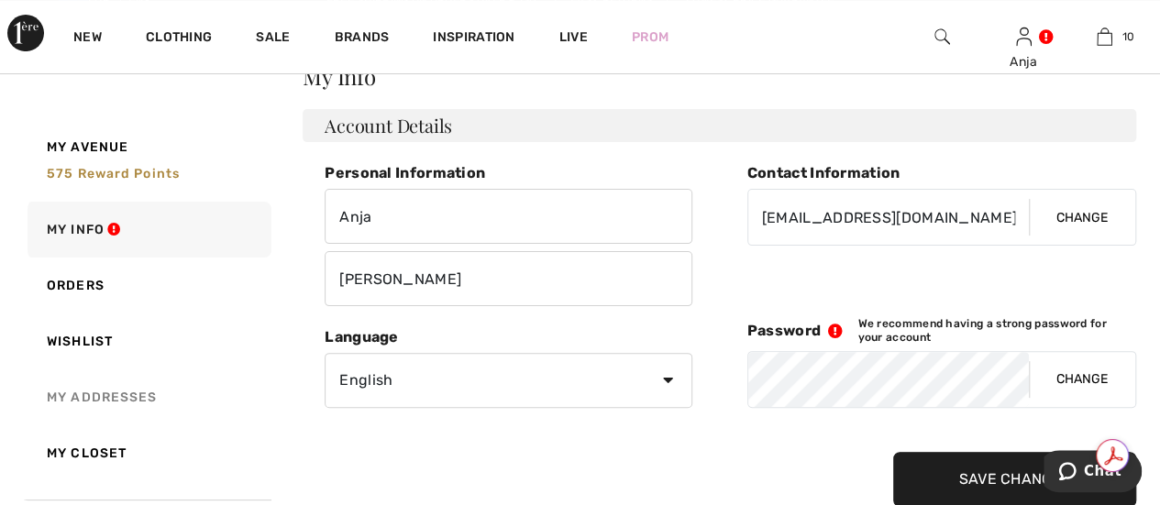
click at [127, 392] on link "My Addresses" at bounding box center [148, 398] width 248 height 56
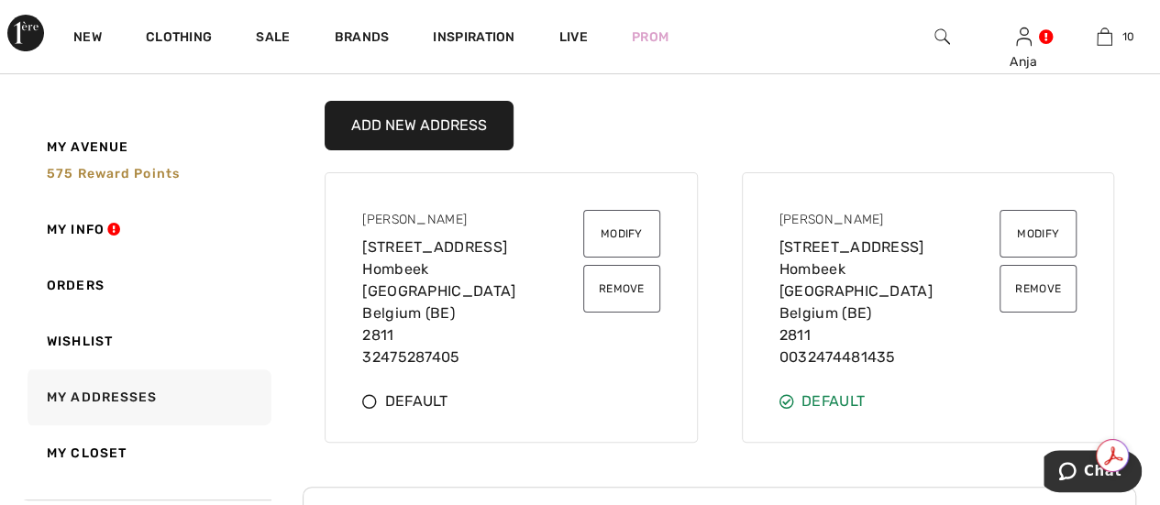
scroll to position [0, 0]
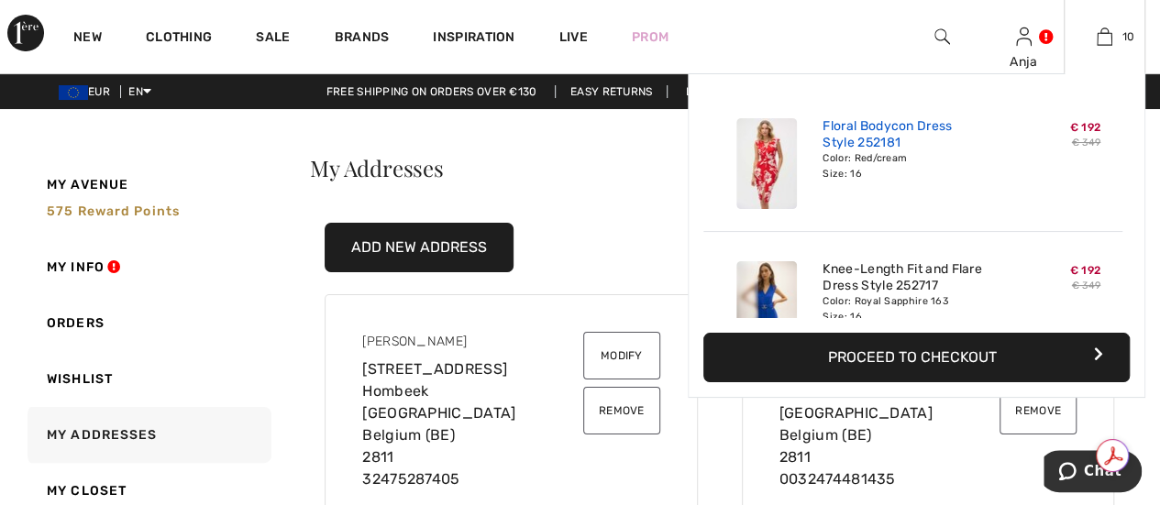
drag, startPoint x: 756, startPoint y: 151, endPoint x: 827, endPoint y: 146, distance: 71.7
click at [756, 151] on img at bounding box center [766, 163] width 61 height 91
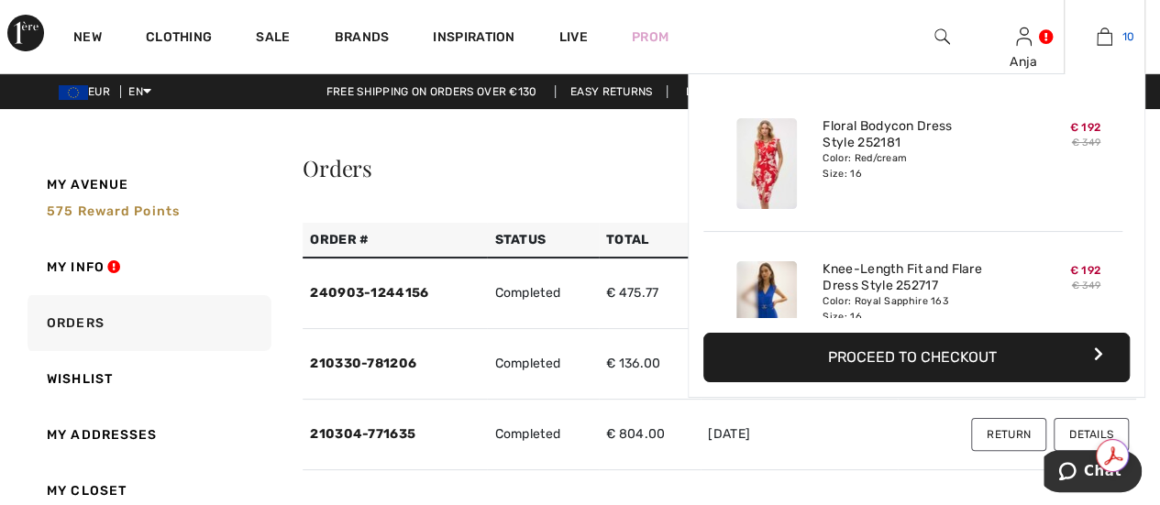
click at [1114, 36] on link "10" at bounding box center [1105, 37] width 80 height 22
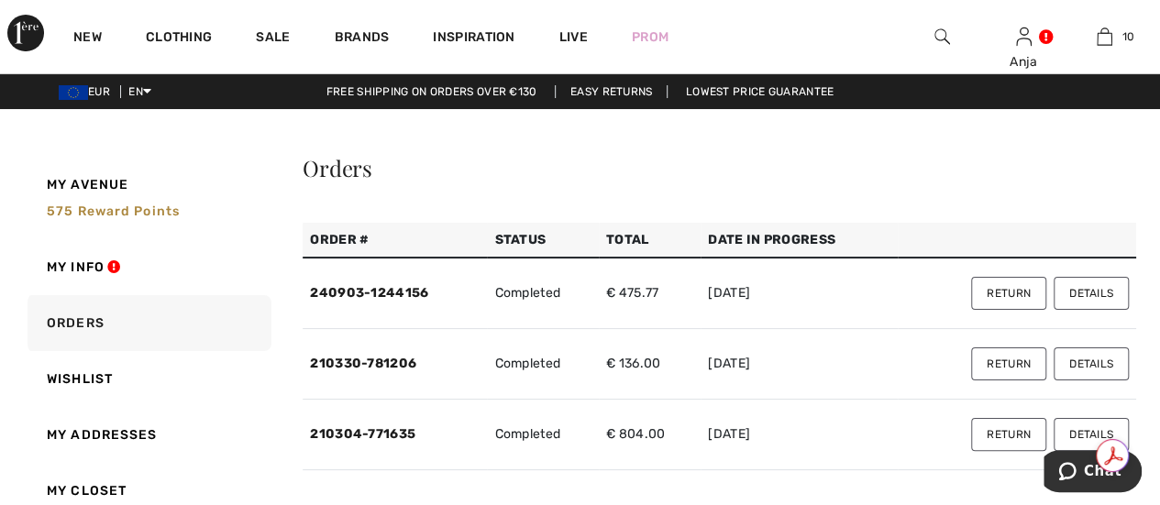
scroll to position [275, 0]
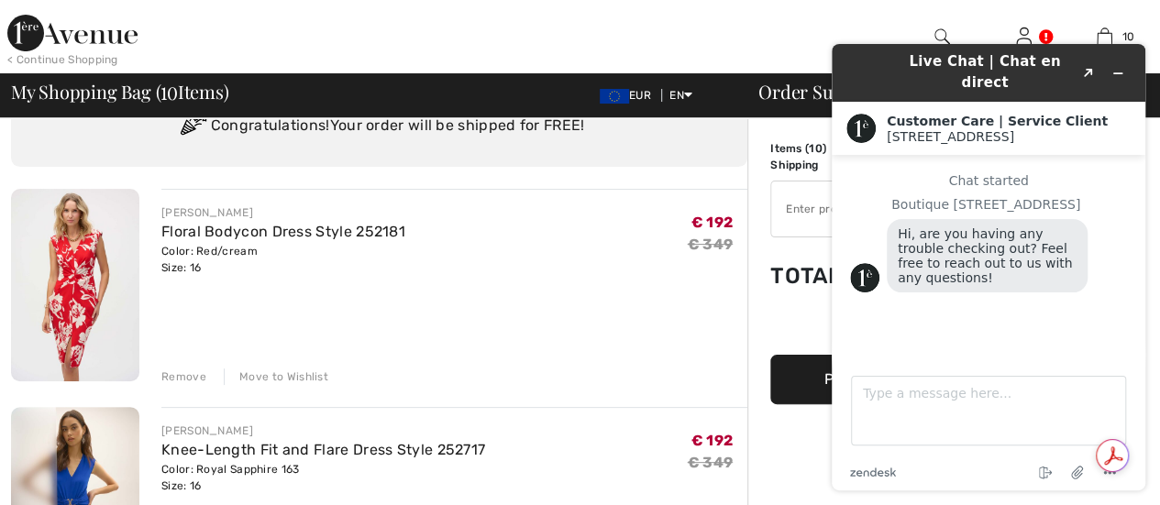
click at [78, 285] on img at bounding box center [75, 285] width 128 height 193
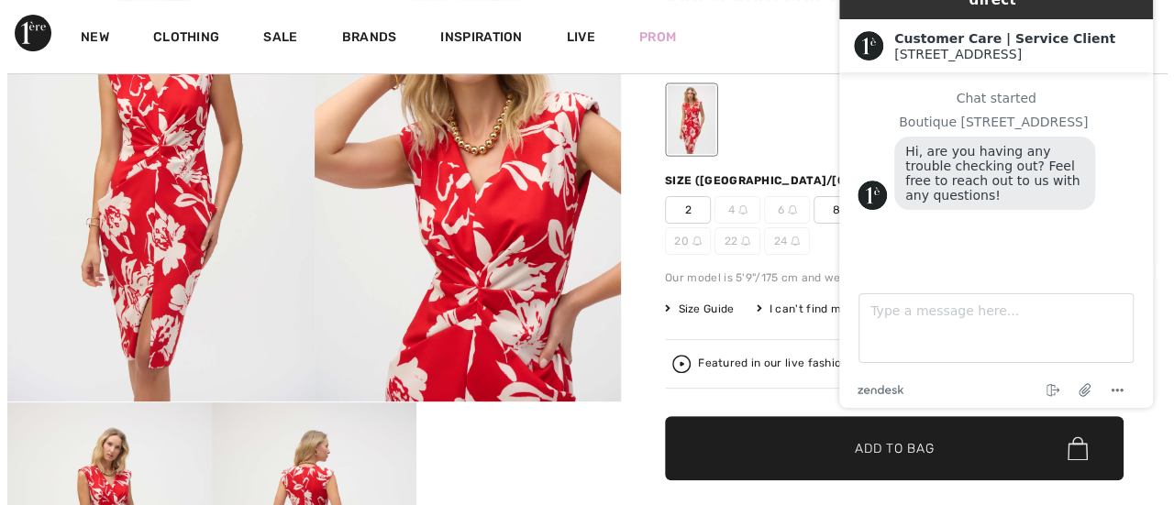
scroll to position [183, 0]
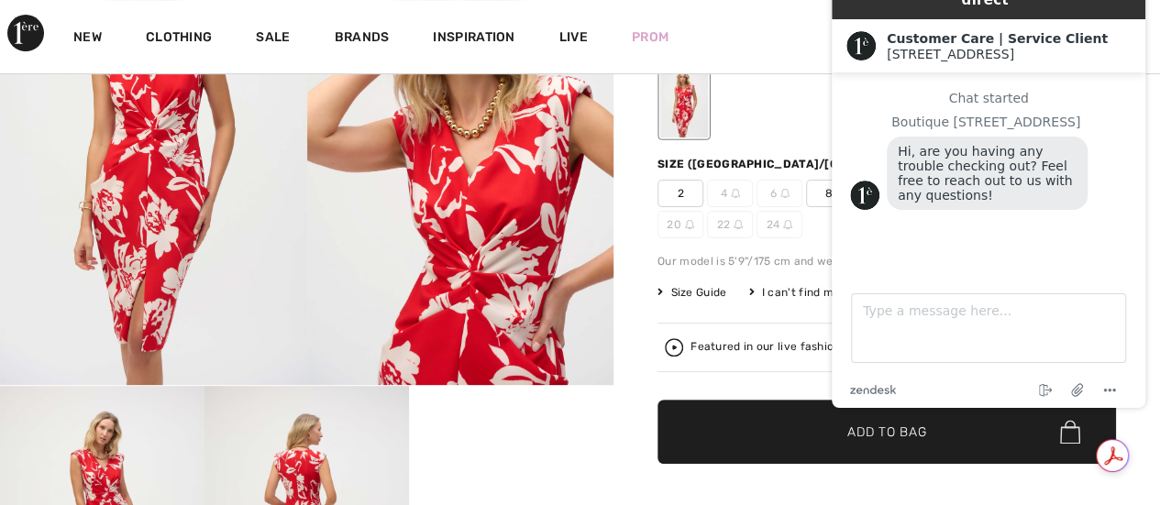
click at [680, 293] on span "Size Guide" at bounding box center [692, 292] width 69 height 17
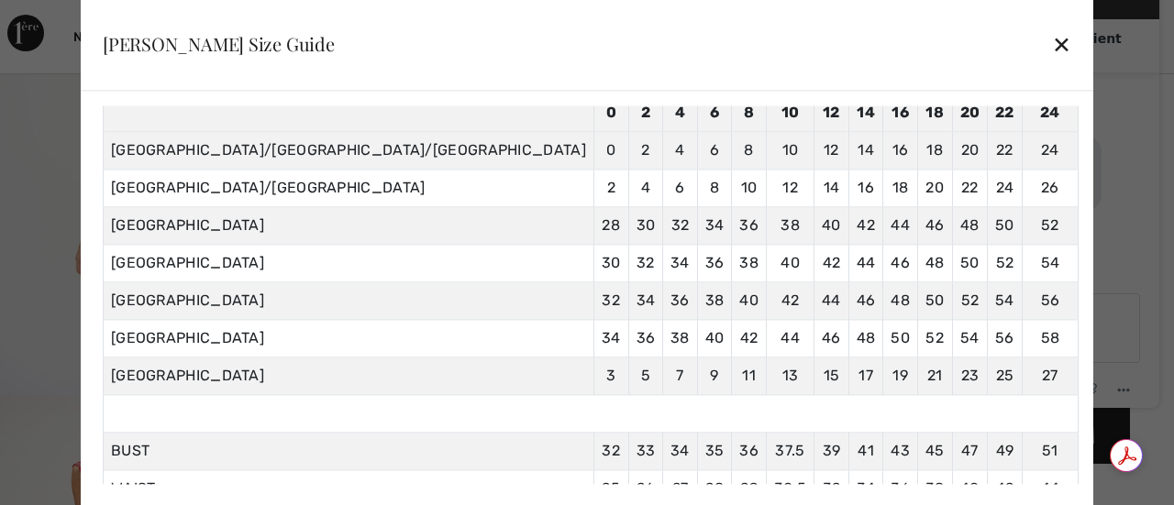
scroll to position [40, 0]
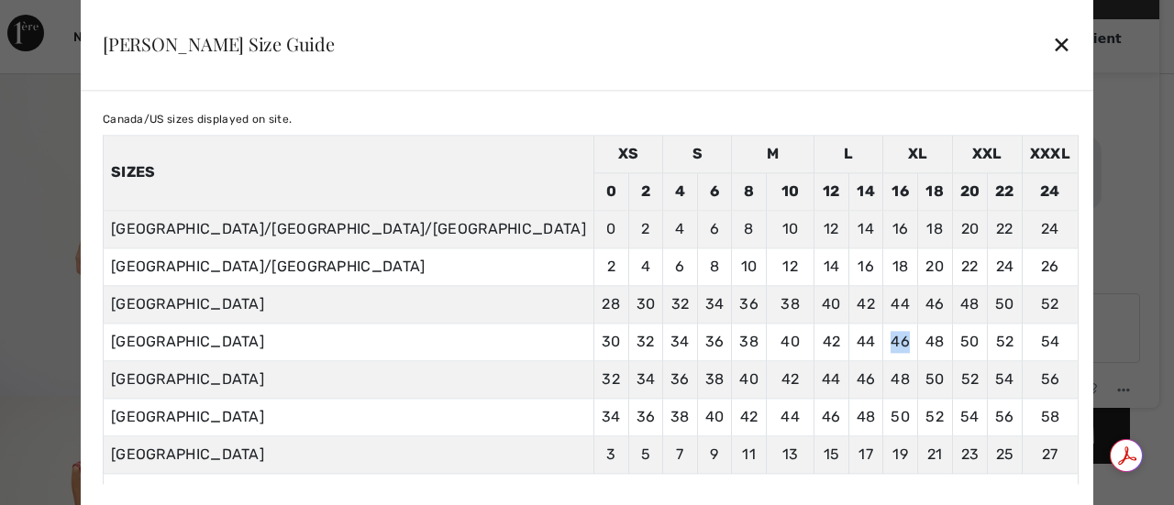
drag, startPoint x: 722, startPoint y: 337, endPoint x: 739, endPoint y: 337, distance: 17.4
click at [883, 337] on td "46" at bounding box center [900, 342] width 35 height 38
